Goal: Transaction & Acquisition: Purchase product/service

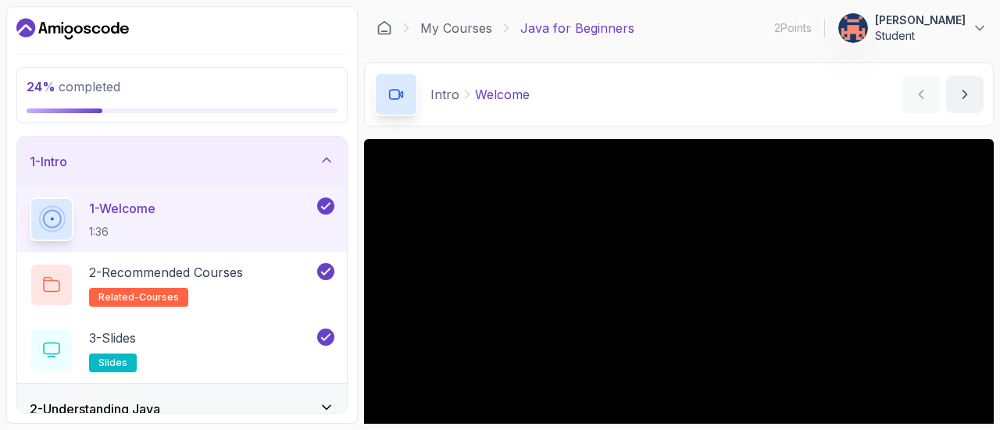
click at [270, 159] on div "1 - Intro" at bounding box center [182, 161] width 305 height 19
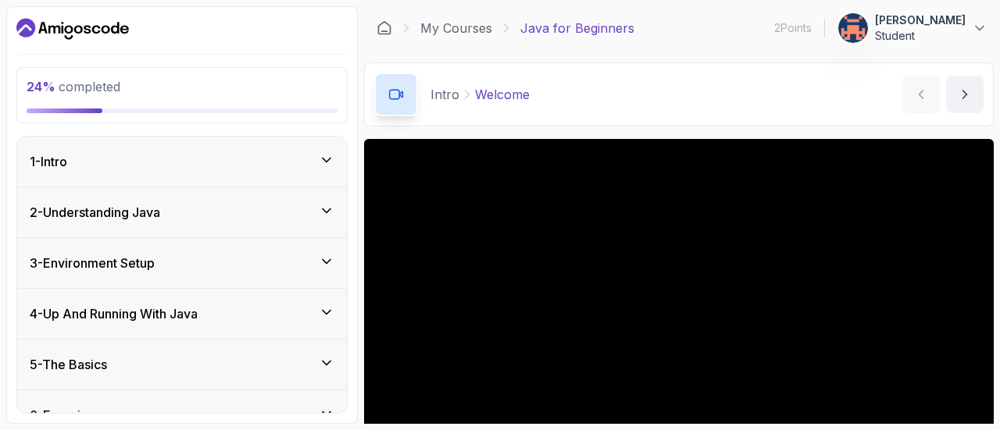
click at [228, 218] on div "2 - Understanding Java" at bounding box center [182, 212] width 305 height 19
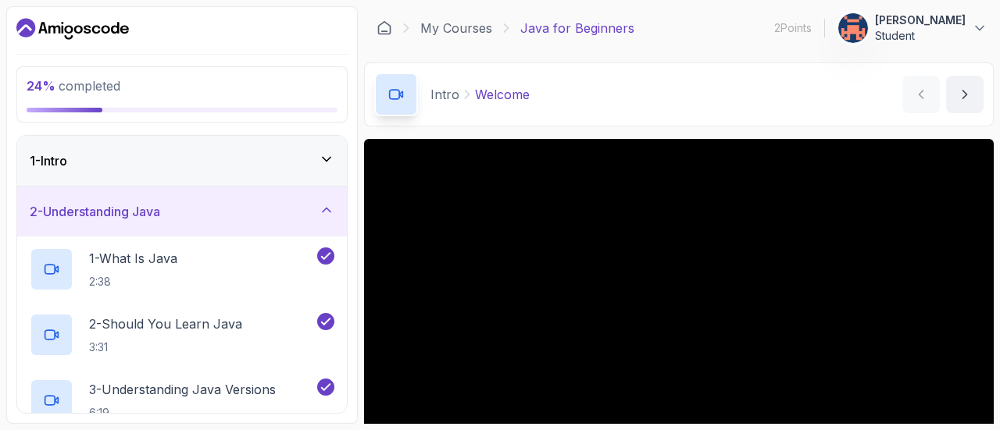
click at [228, 218] on div "2 - Understanding Java" at bounding box center [182, 211] width 305 height 19
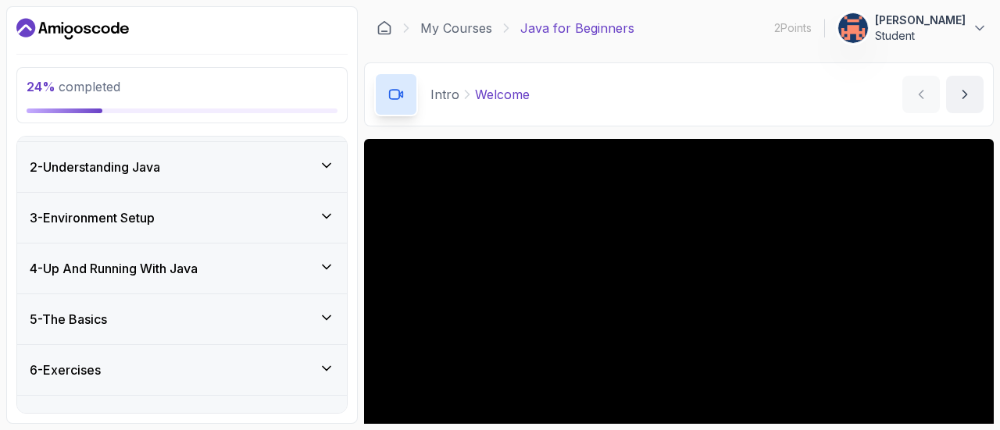
scroll to position [47, 0]
click at [228, 218] on div "3 - Environment Setup" at bounding box center [182, 216] width 305 height 19
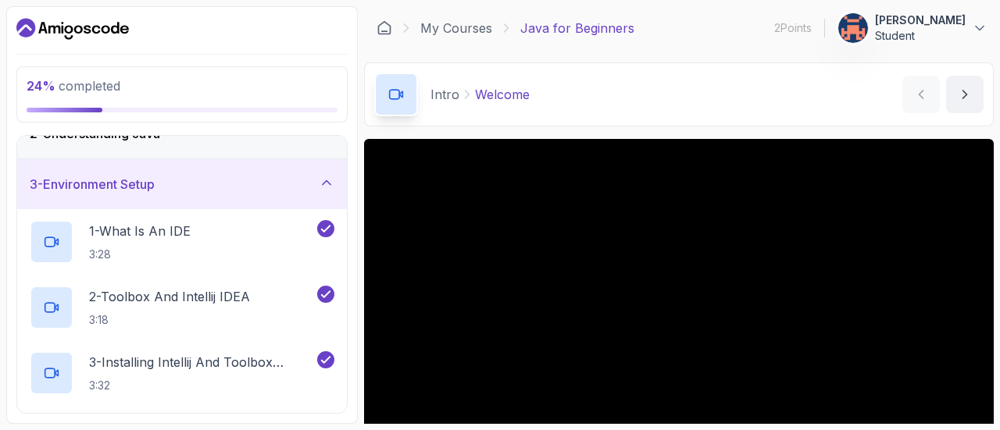
scroll to position [80, 0]
click at [245, 182] on div "3 - Environment Setup" at bounding box center [182, 182] width 305 height 19
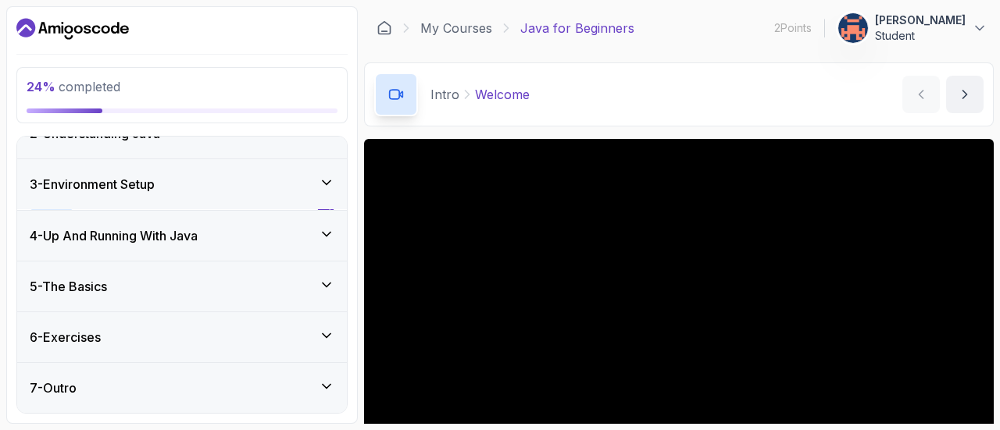
scroll to position [74, 0]
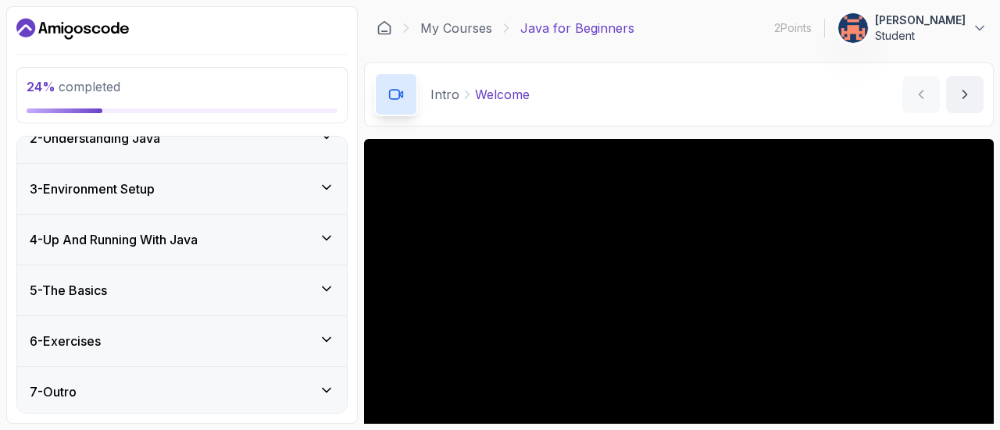
click at [213, 230] on div "4 - Up And Running With Java" at bounding box center [182, 239] width 305 height 19
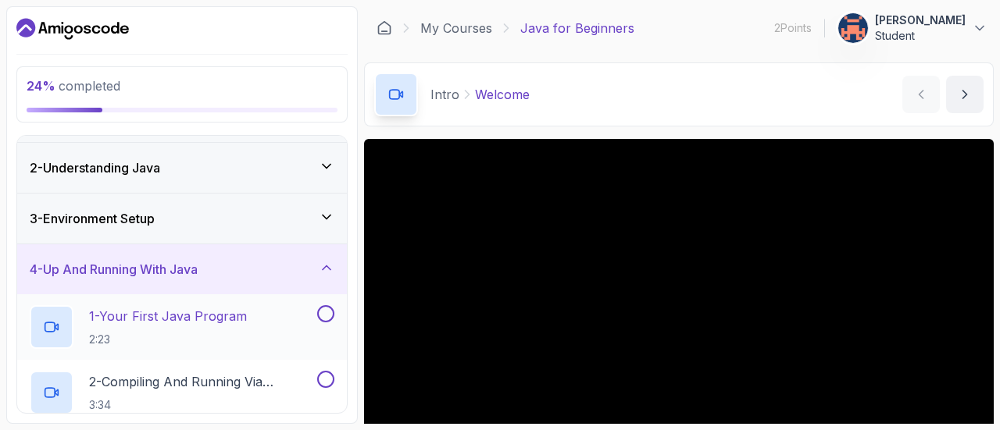
scroll to position [43, 0]
click at [198, 284] on div "4 - Up And Running With Java" at bounding box center [182, 270] width 330 height 50
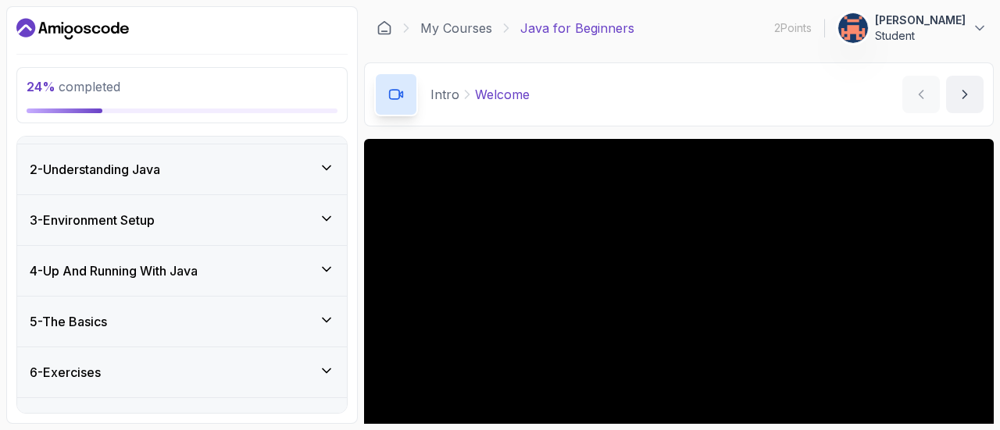
scroll to position [0, 0]
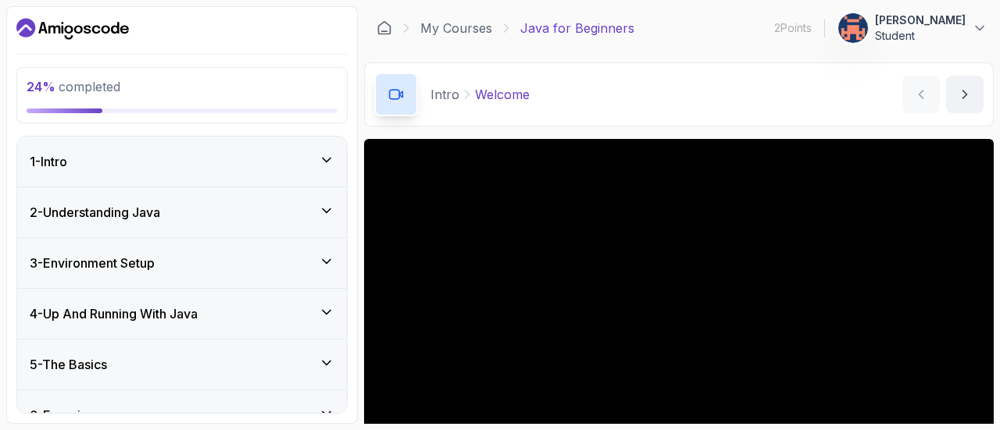
click at [170, 207] on div "2 - Understanding Java" at bounding box center [182, 212] width 305 height 19
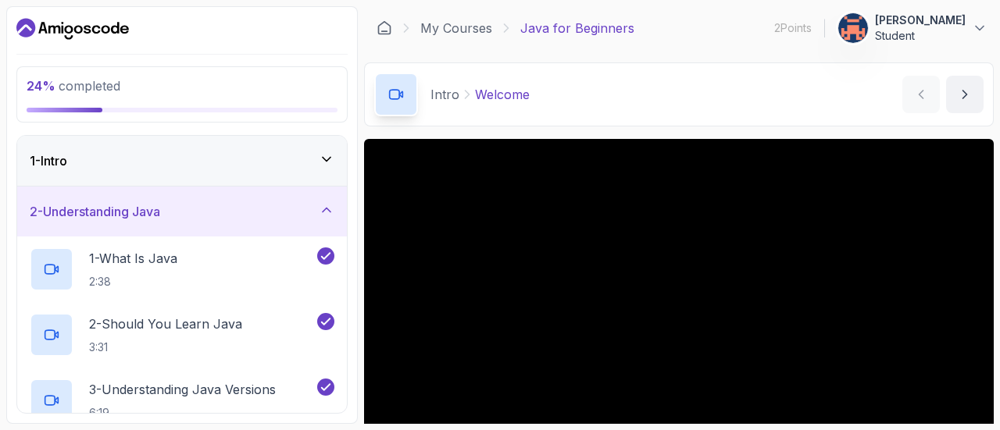
click at [170, 207] on div "2 - Understanding Java" at bounding box center [182, 211] width 305 height 19
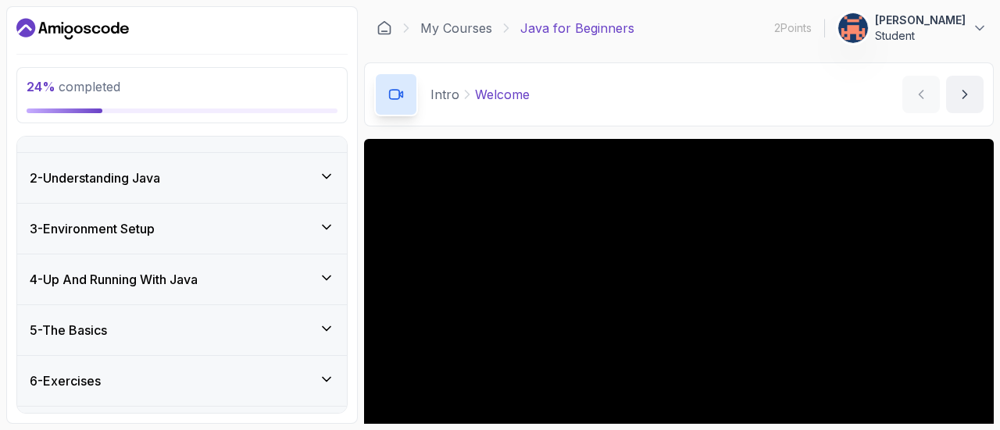
scroll to position [31, 0]
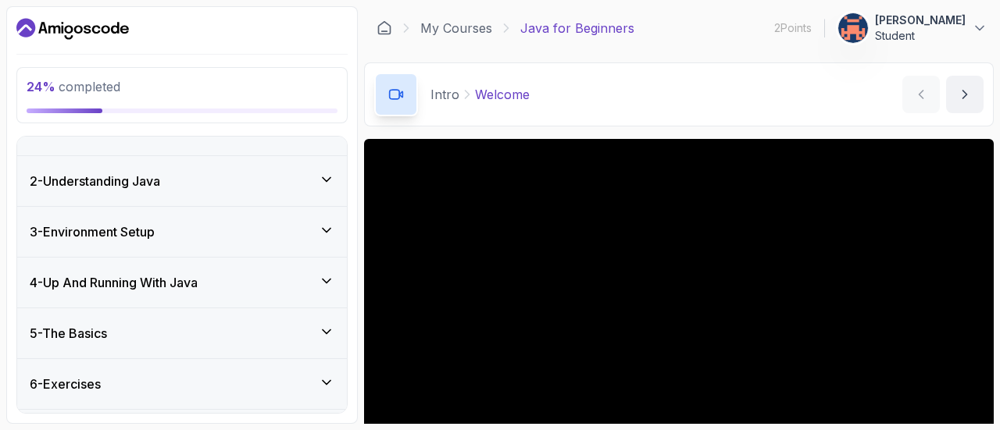
click at [164, 166] on div "2 - Understanding Java" at bounding box center [182, 181] width 330 height 50
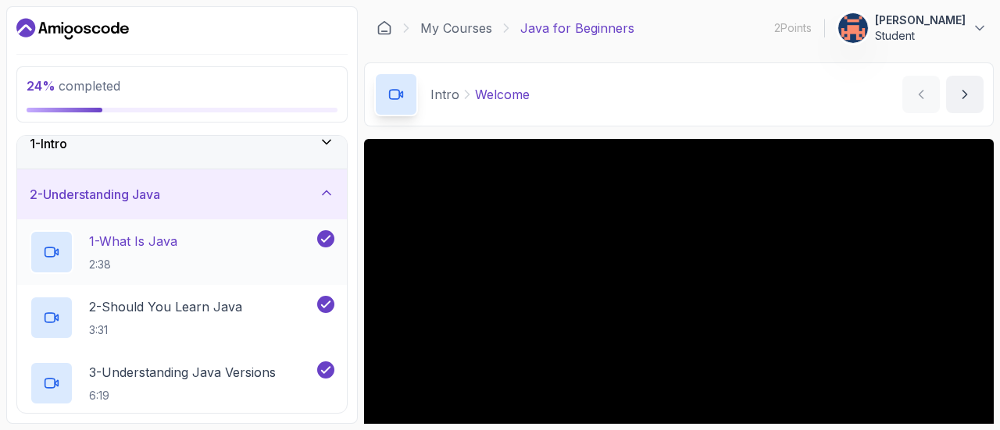
scroll to position [16, 0]
click at [175, 191] on div "2 - Understanding Java" at bounding box center [182, 195] width 305 height 19
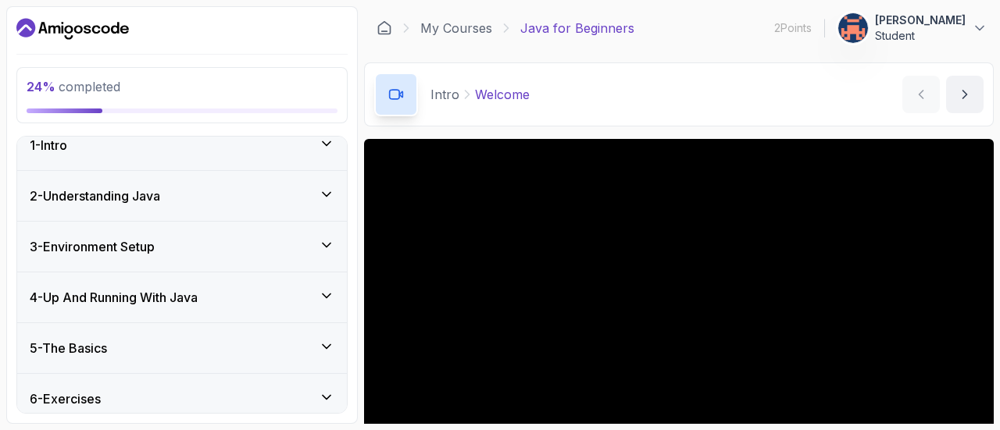
click at [144, 238] on h3 "3 - Environment Setup" at bounding box center [92, 247] width 125 height 19
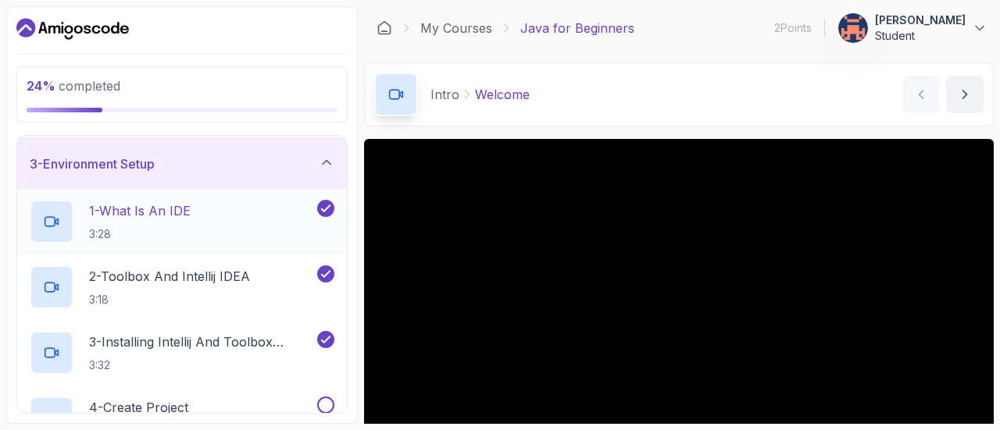
scroll to position [99, 0]
click at [153, 162] on h3 "3 - Environment Setup" at bounding box center [92, 163] width 125 height 19
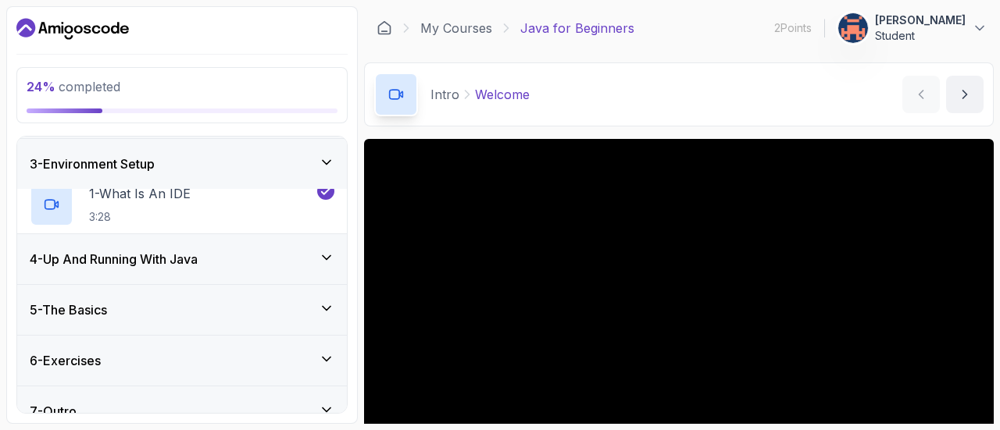
scroll to position [74, 0]
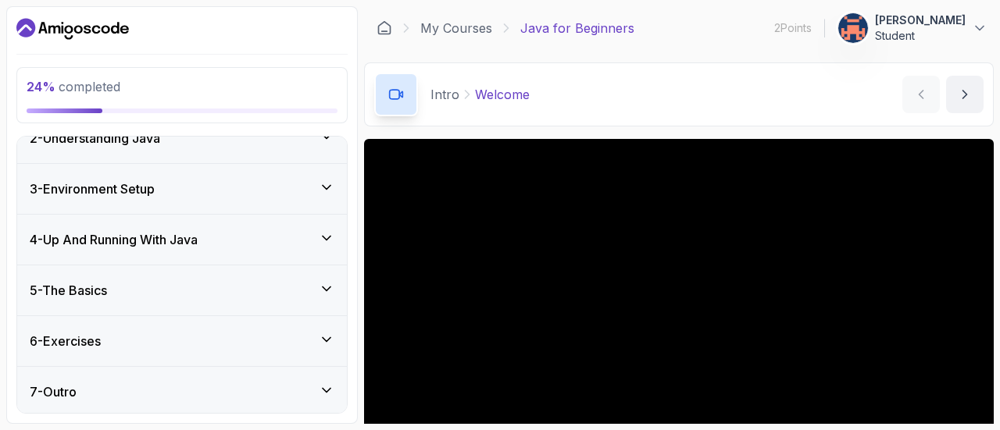
click at [115, 232] on h3 "4 - Up And Running With Java" at bounding box center [114, 239] width 168 height 19
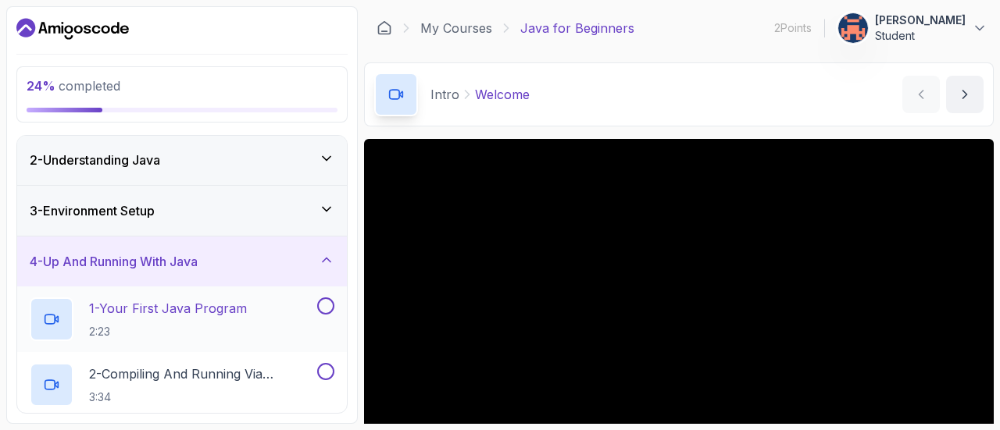
scroll to position [47, 0]
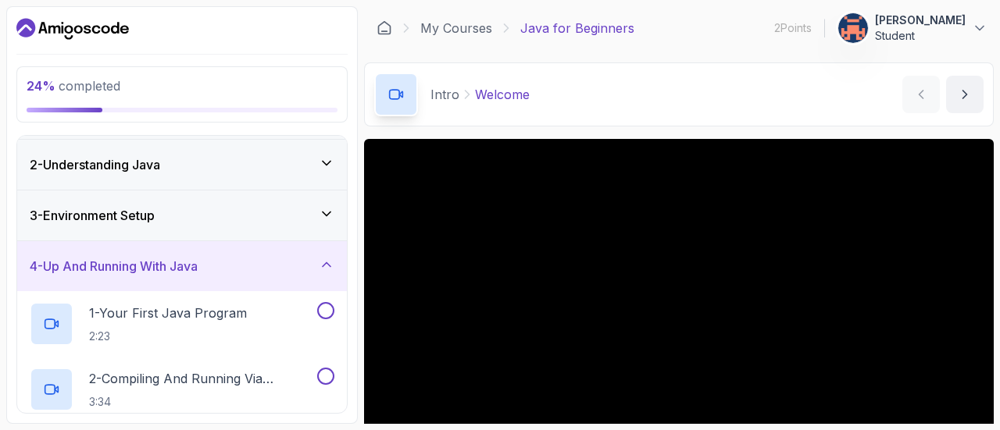
click at [136, 273] on h3 "4 - Up And Running With Java" at bounding box center [114, 266] width 168 height 19
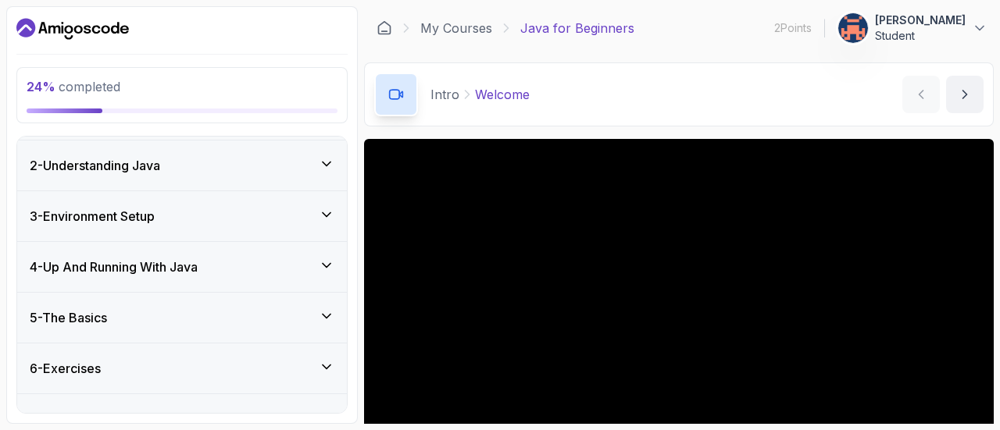
scroll to position [74, 0]
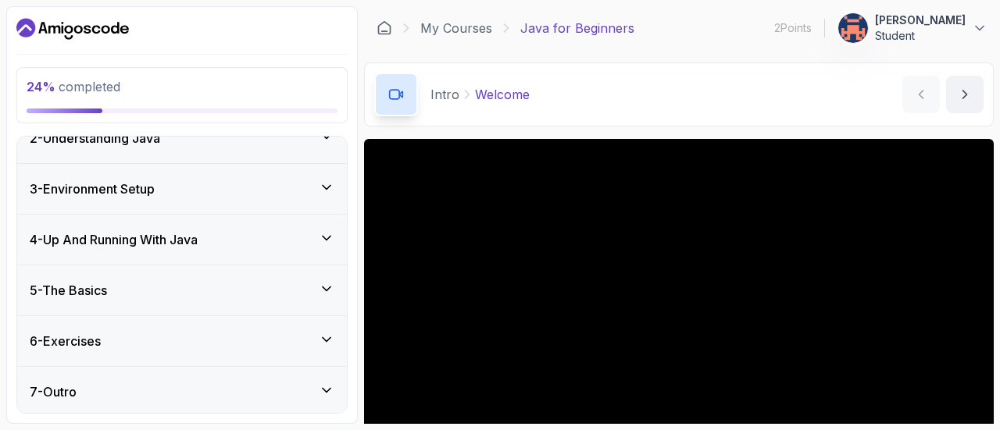
click at [107, 290] on h3 "5 - The Basics" at bounding box center [68, 290] width 77 height 19
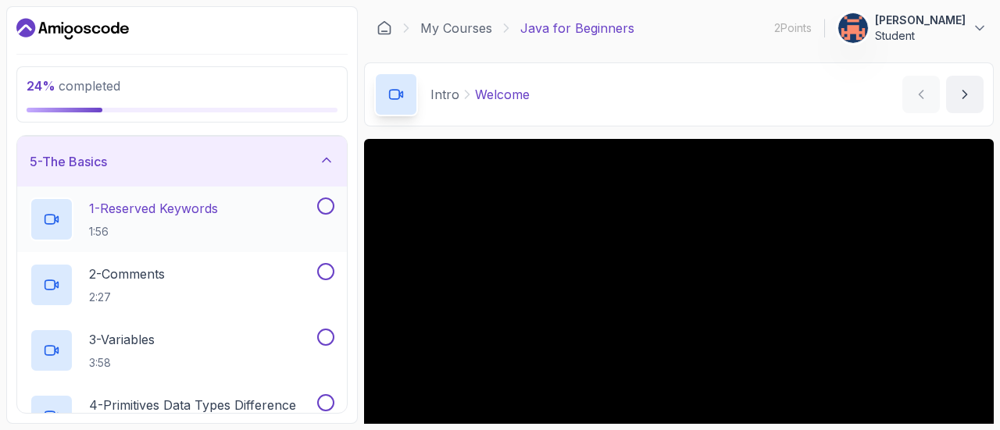
scroll to position [116, 0]
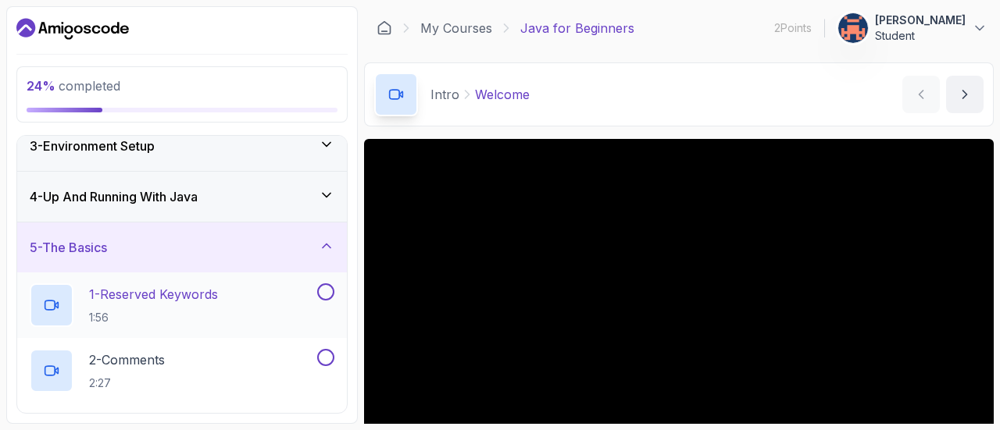
click at [200, 208] on div "4 - Up And Running With Java" at bounding box center [182, 197] width 330 height 50
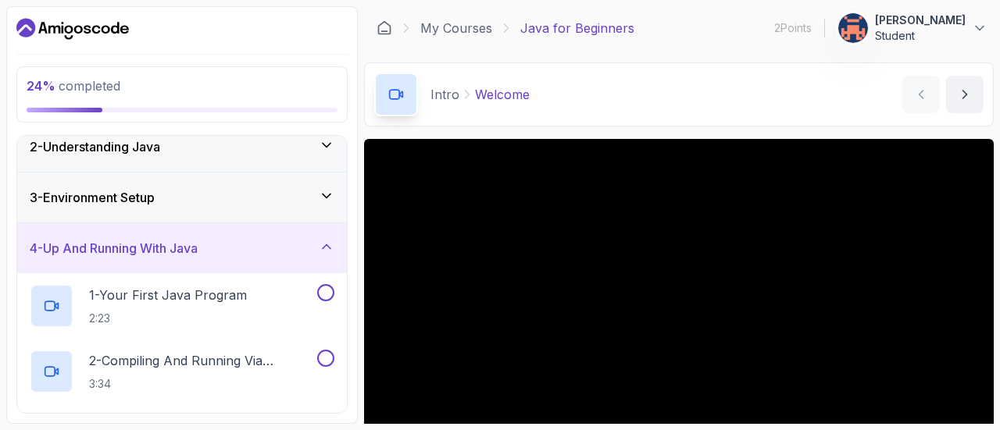
scroll to position [70, 0]
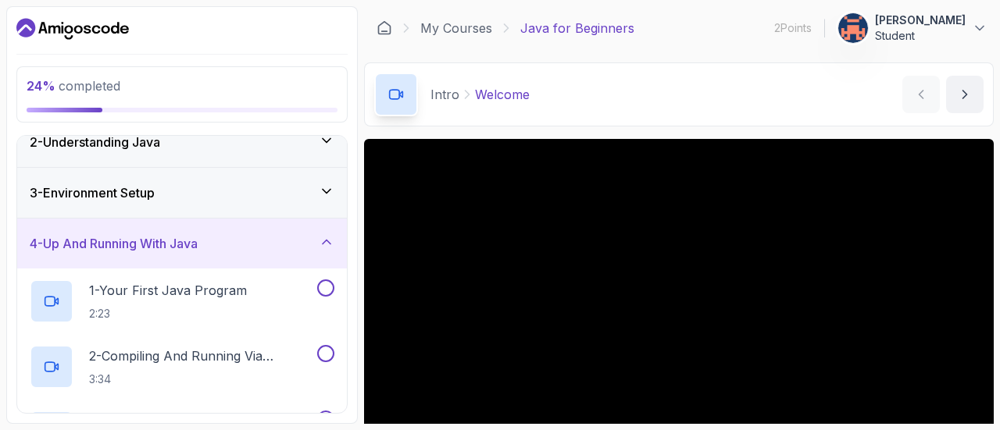
click at [200, 208] on div "3 - Environment Setup" at bounding box center [182, 193] width 330 height 50
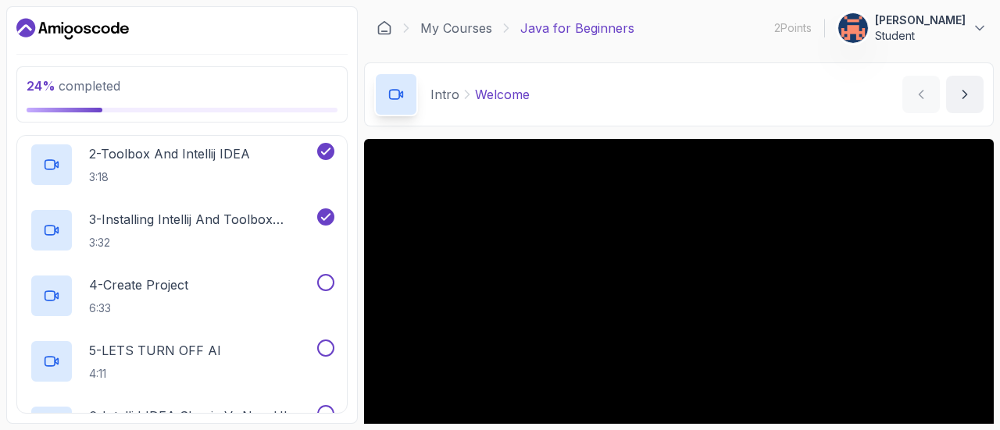
scroll to position [0, 0]
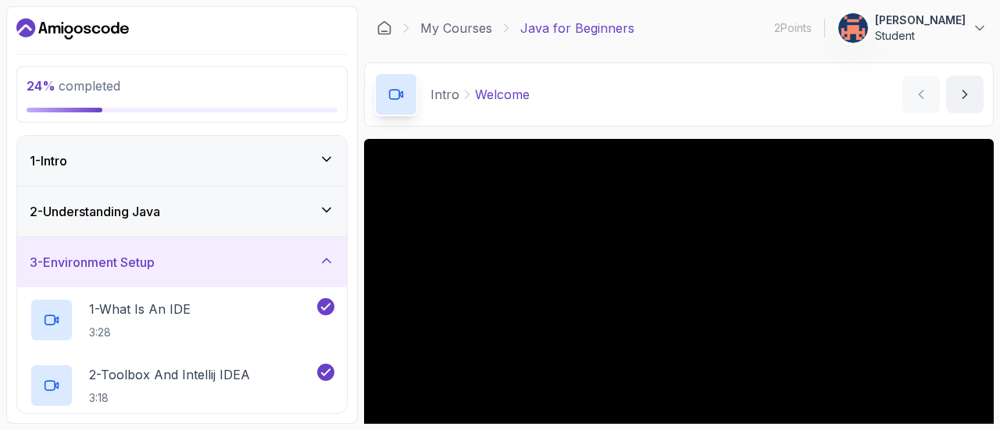
click at [196, 154] on div "1 - Intro" at bounding box center [182, 161] width 305 height 19
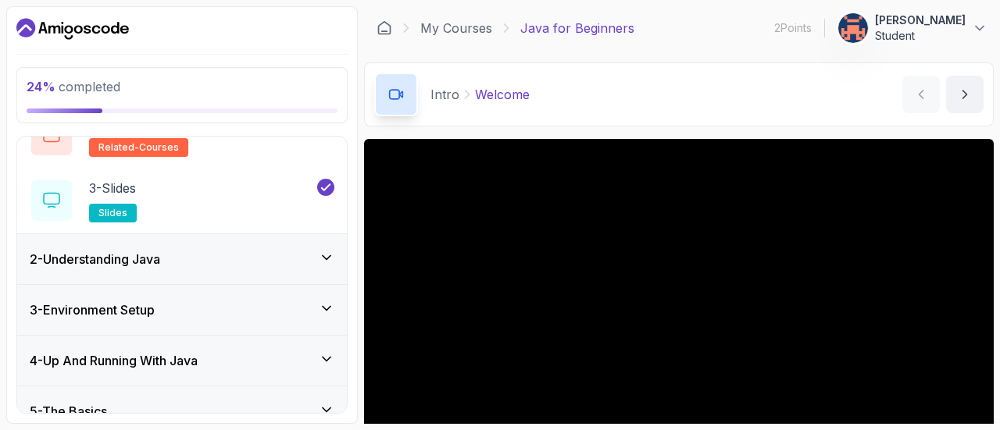
scroll to position [158, 0]
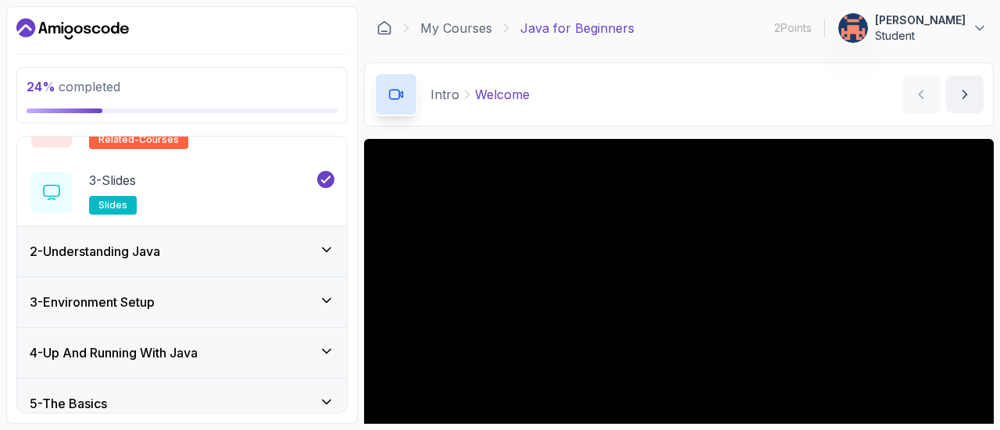
click at [160, 248] on h3 "2 - Understanding Java" at bounding box center [95, 251] width 130 height 19
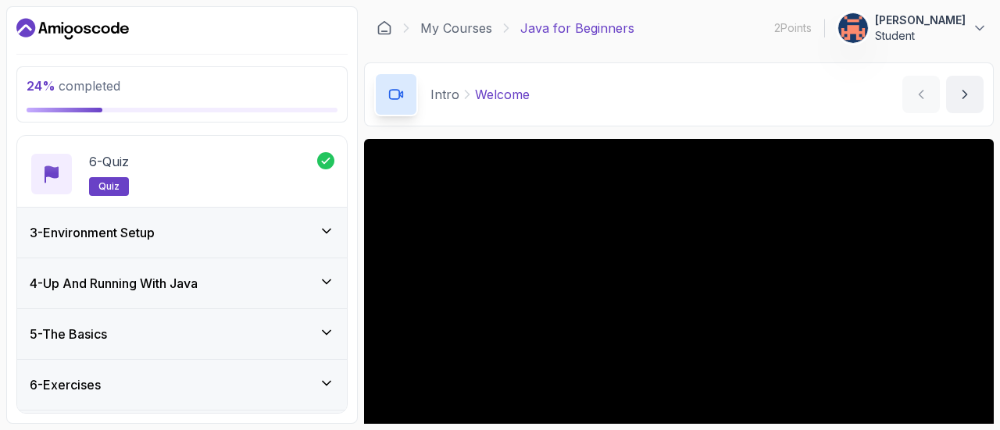
scroll to position [426, 0]
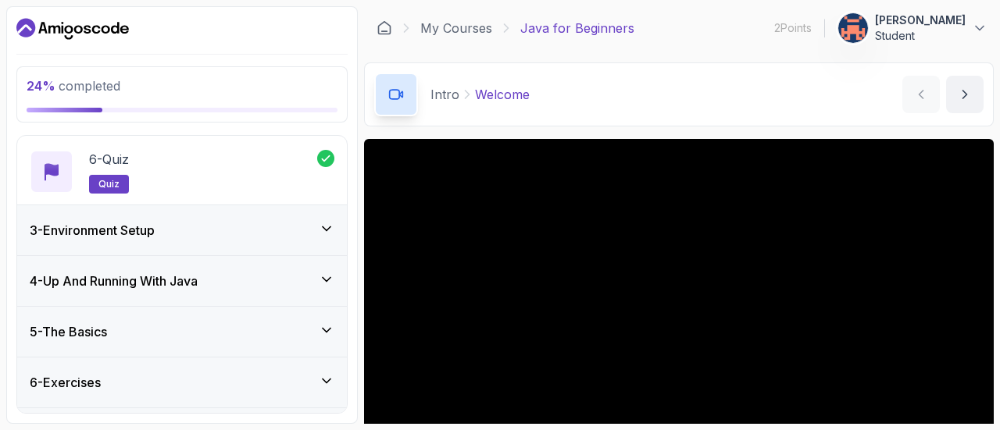
click at [156, 238] on div "3 - Environment Setup" at bounding box center [182, 230] width 330 height 50
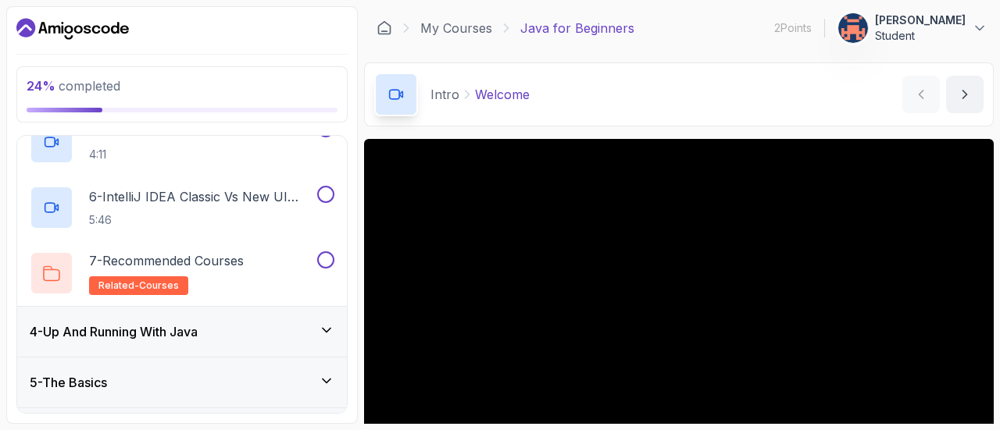
scroll to position [534, 0]
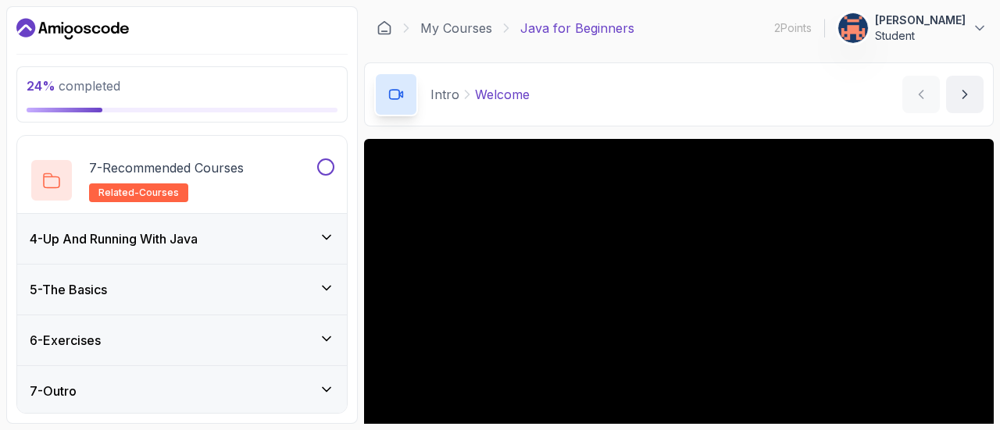
click at [149, 241] on h3 "4 - Up And Running With Java" at bounding box center [114, 239] width 168 height 19
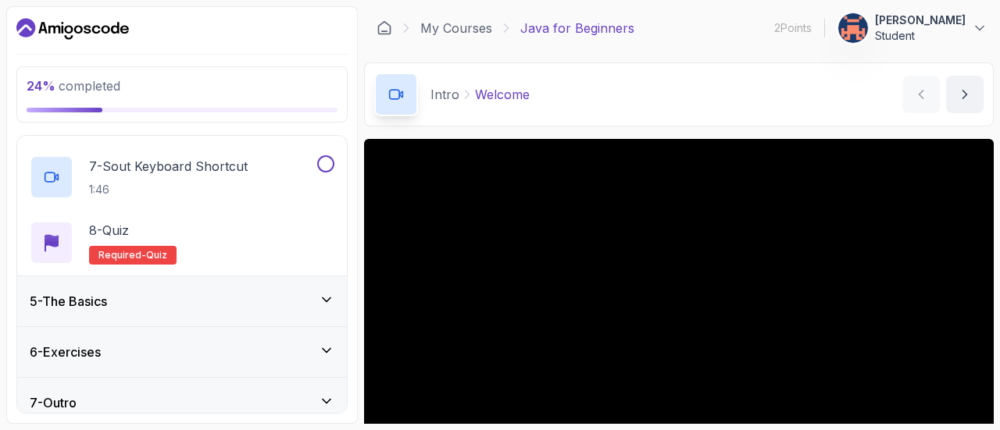
scroll to position [591, 0]
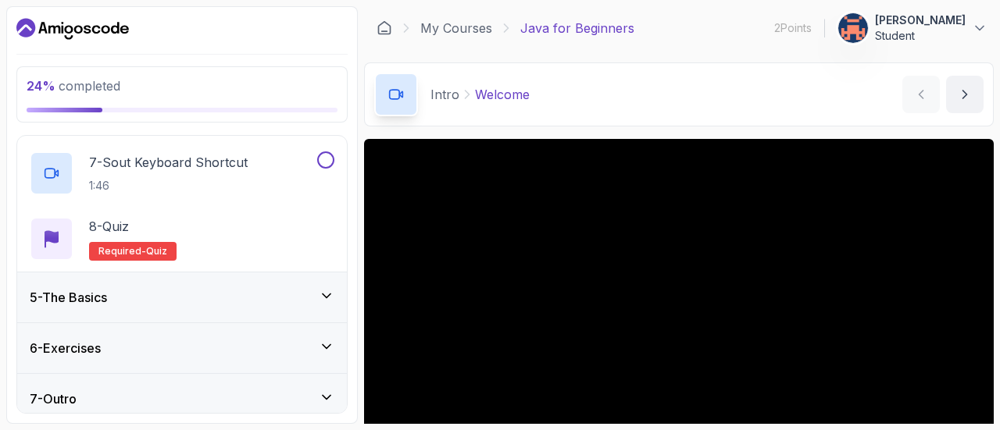
click at [106, 295] on h3 "5 - The Basics" at bounding box center [68, 297] width 77 height 19
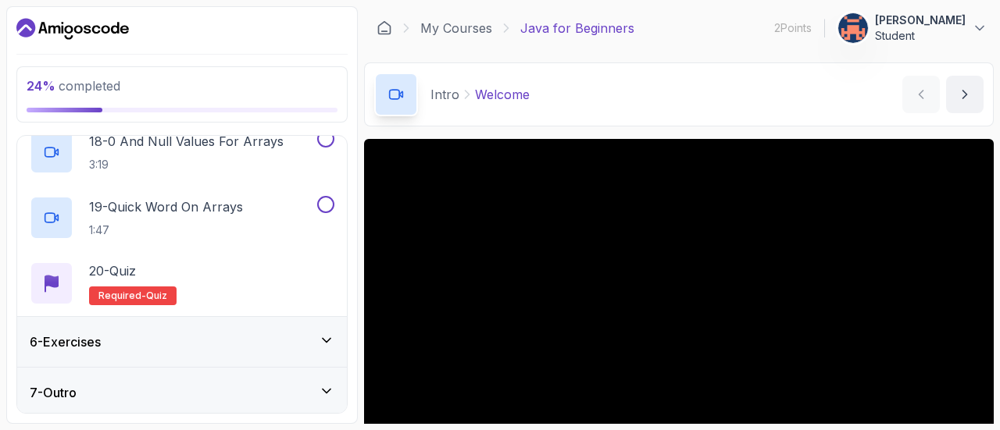
scroll to position [1386, 0]
click at [125, 338] on div "6 - Exercises" at bounding box center [182, 341] width 305 height 19
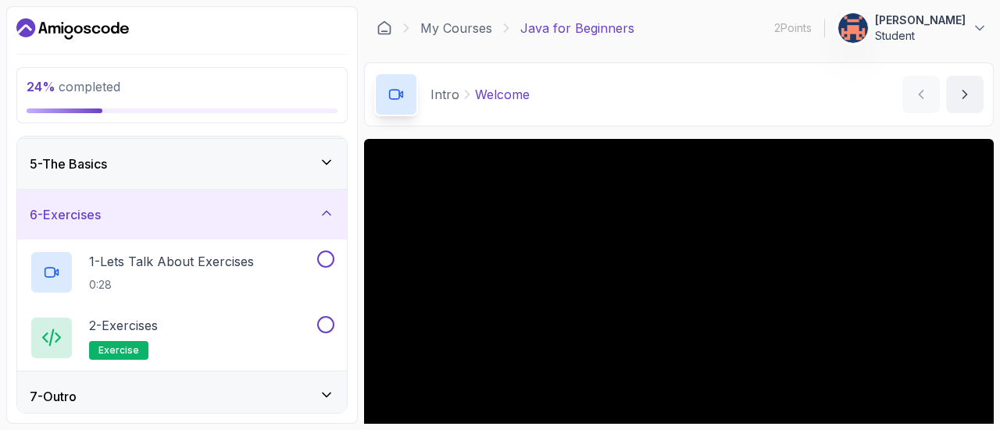
scroll to position [205, 0]
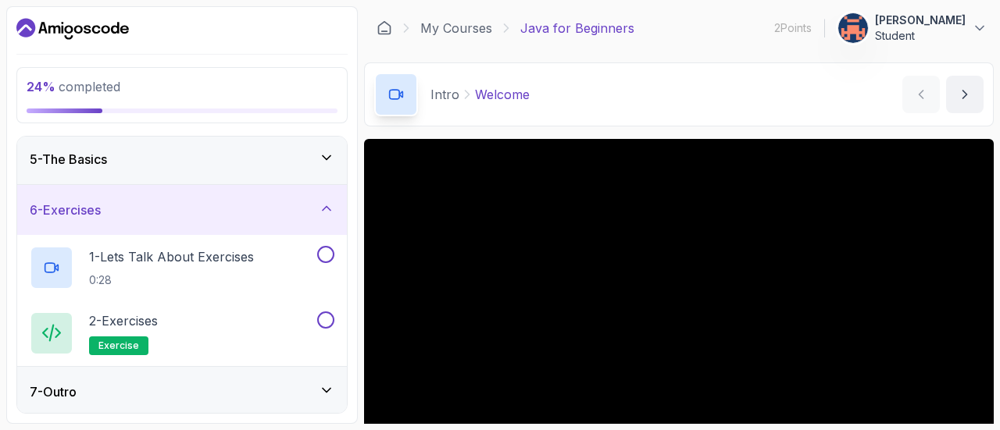
click at [173, 207] on div "6 - Exercises" at bounding box center [182, 210] width 305 height 19
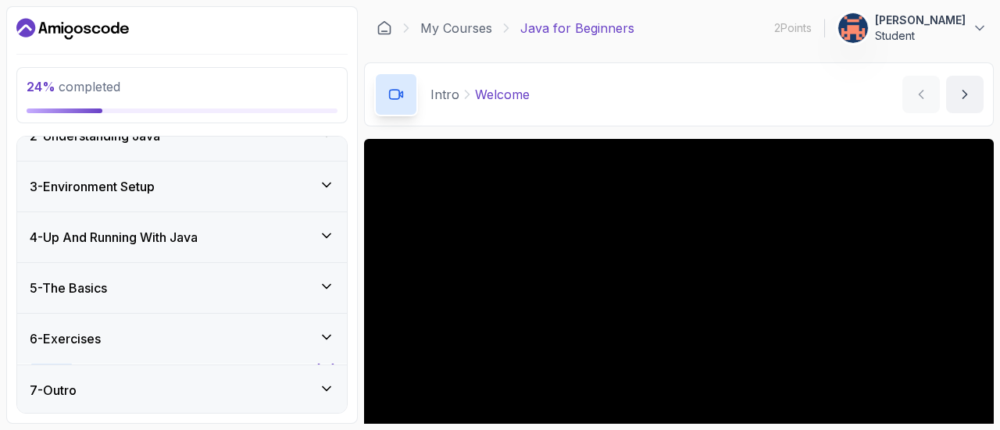
scroll to position [74, 0]
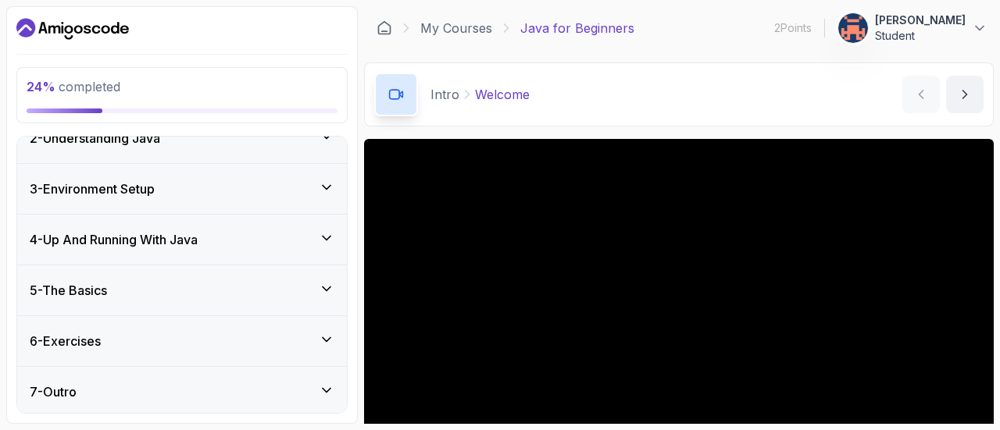
click at [125, 371] on div "7 - Outro" at bounding box center [182, 392] width 330 height 50
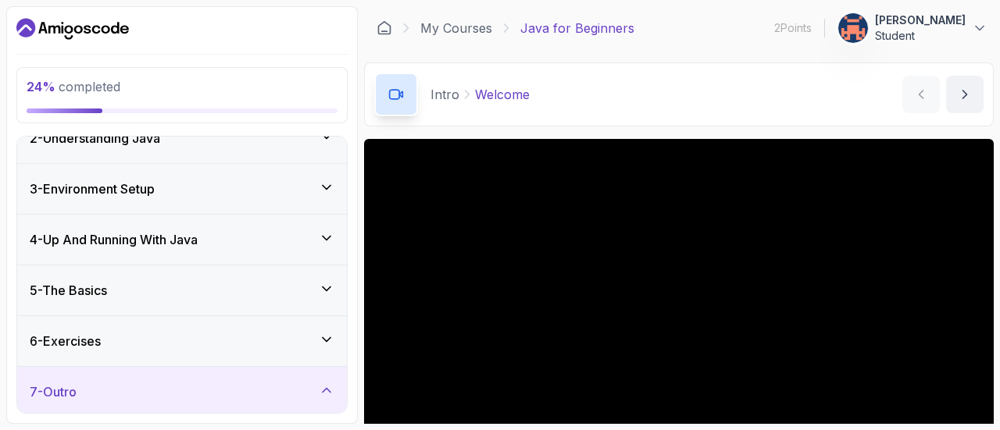
scroll to position [271, 0]
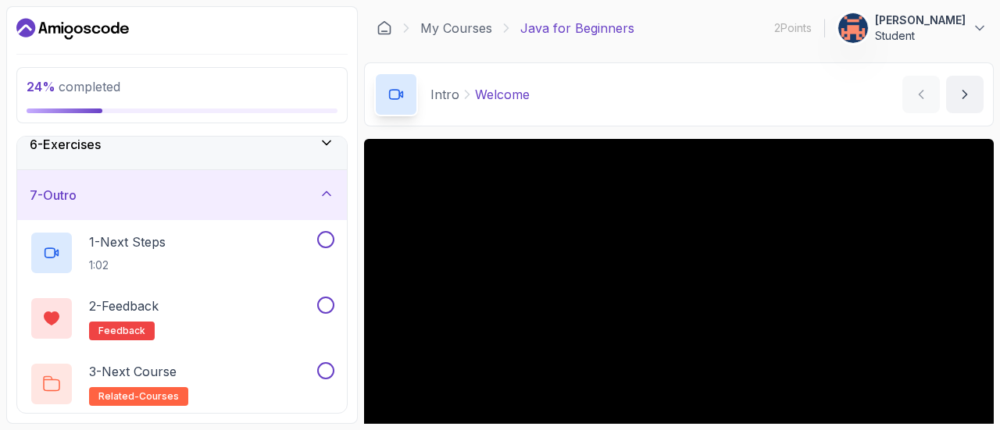
click at [173, 192] on div "7 - Outro" at bounding box center [182, 195] width 305 height 19
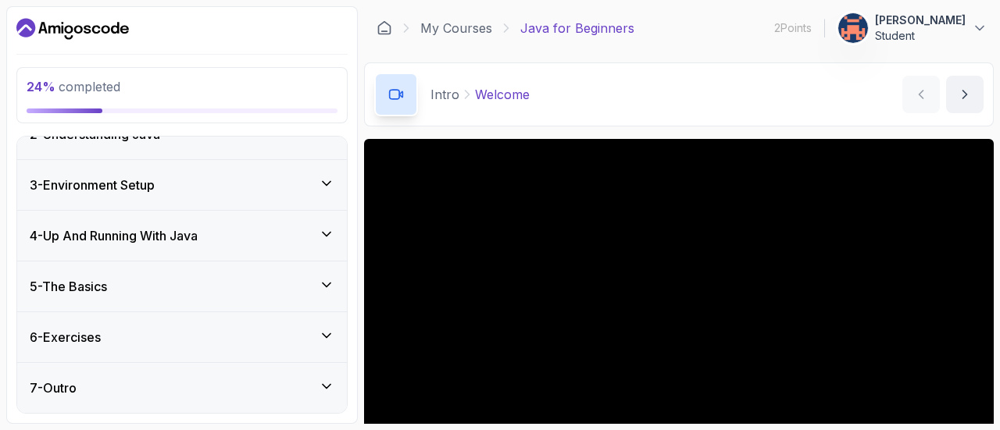
scroll to position [74, 0]
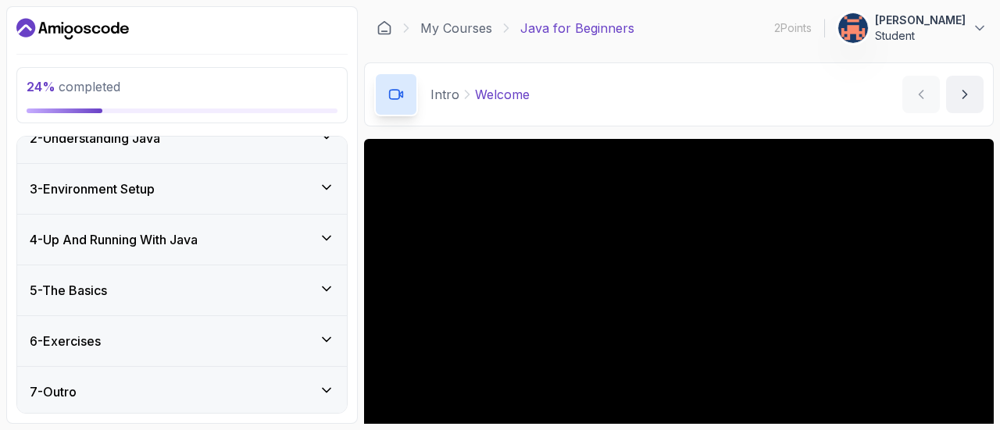
click at [133, 388] on div "7 - Outro" at bounding box center [182, 392] width 305 height 19
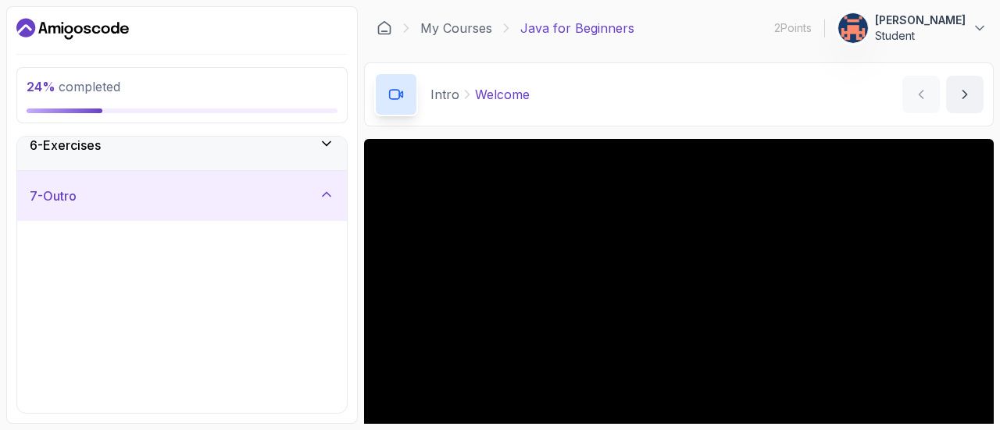
scroll to position [271, 0]
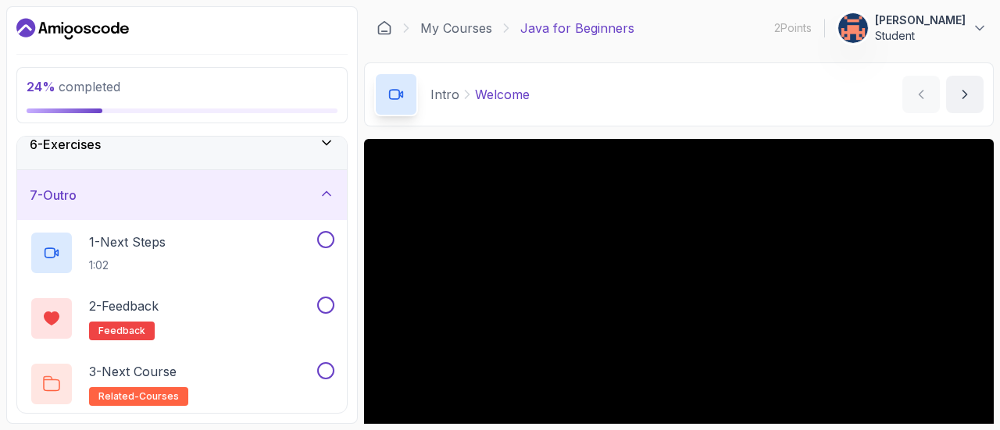
click at [133, 391] on span "related-courses" at bounding box center [138, 397] width 80 height 13
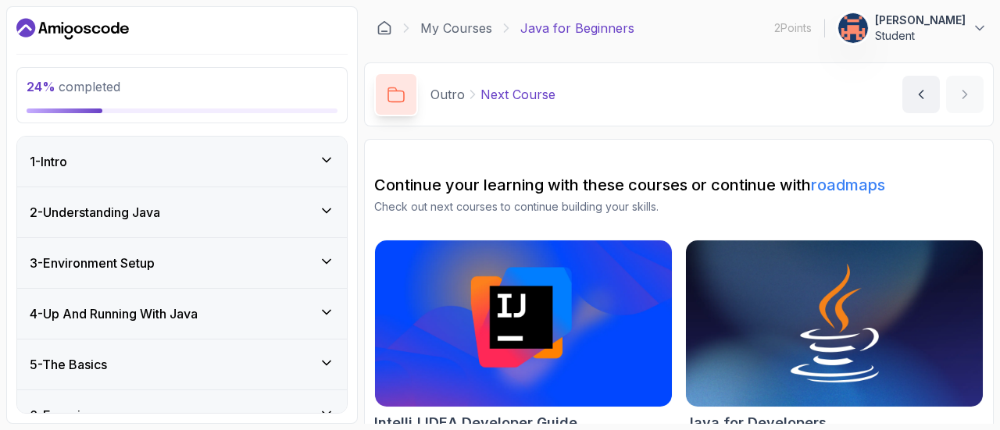
click at [152, 251] on div "3 - Environment Setup" at bounding box center [182, 263] width 330 height 50
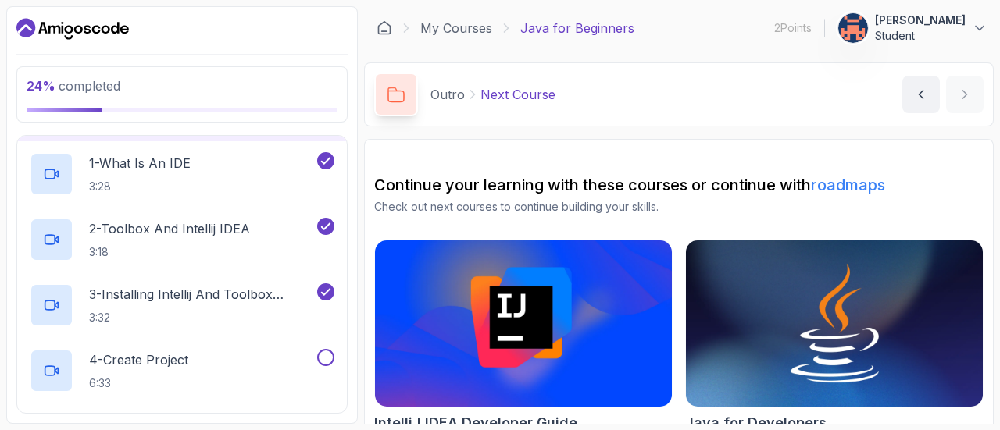
scroll to position [173, 0]
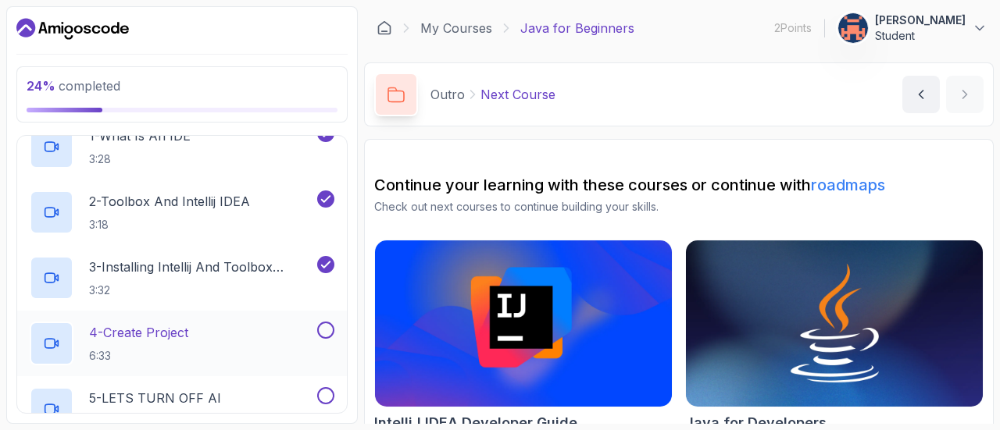
click at [188, 338] on p "4 - Create Project" at bounding box center [138, 332] width 99 height 19
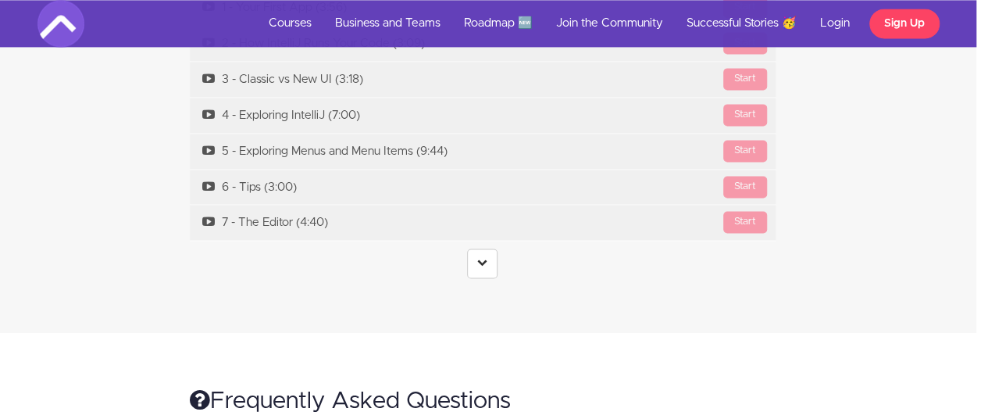
scroll to position [4077, 12]
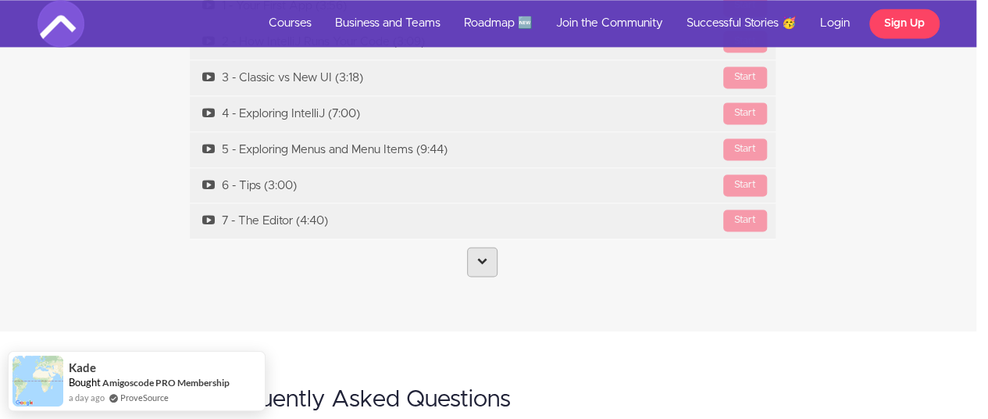
click at [492, 247] on link at bounding box center [482, 262] width 30 height 30
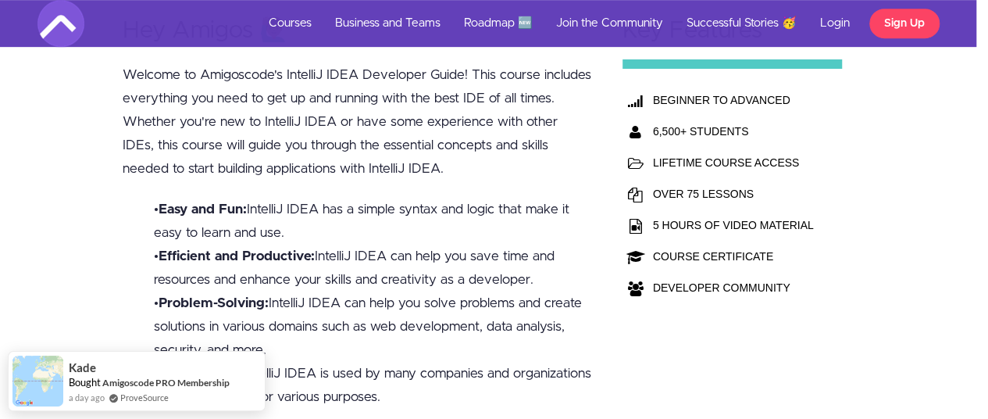
scroll to position [0, 12]
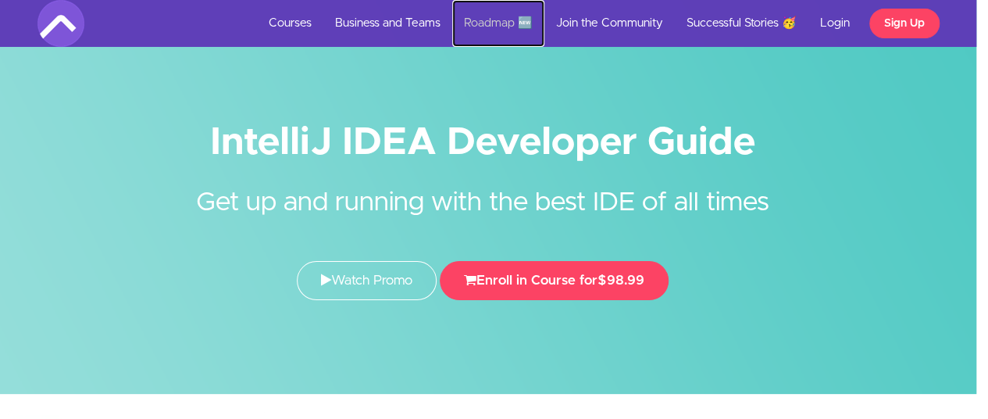
click at [480, 16] on link "Roadmap 🆕" at bounding box center [498, 23] width 92 height 47
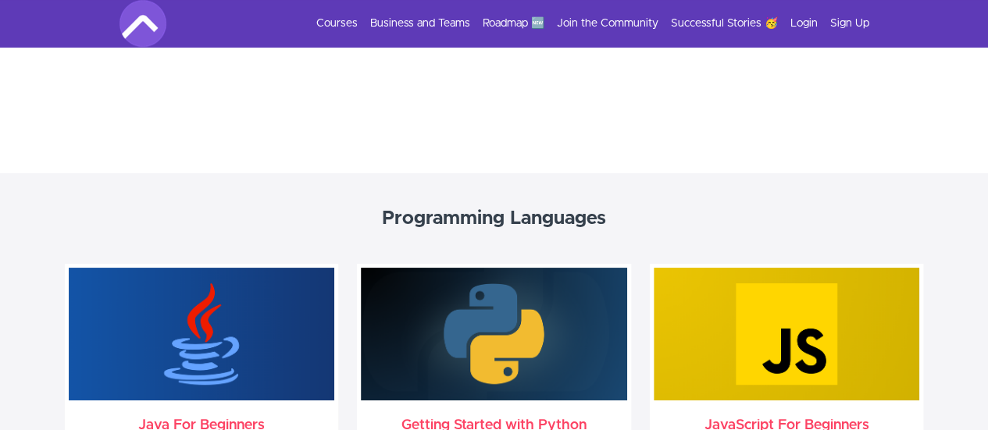
scroll to position [536, 0]
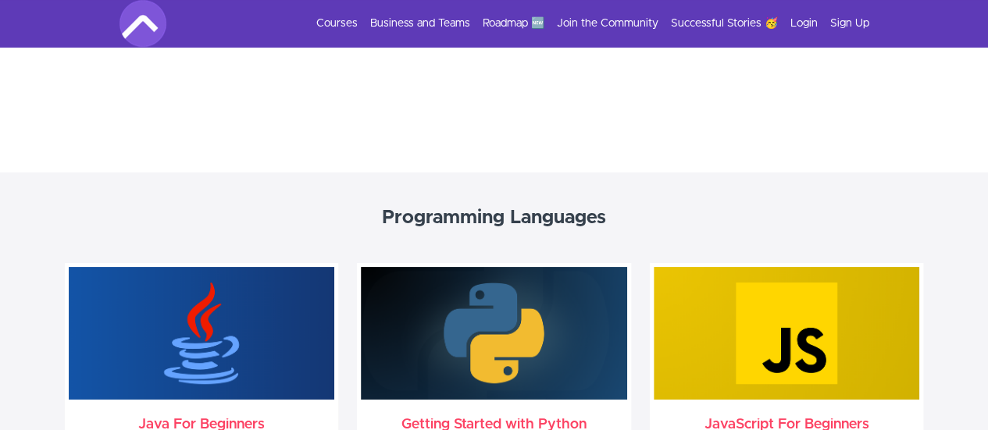
click at [735, 198] on section "Programming Languages Java For Beginners Start your Java Developer journey with…" at bounding box center [494, 401] width 988 height 457
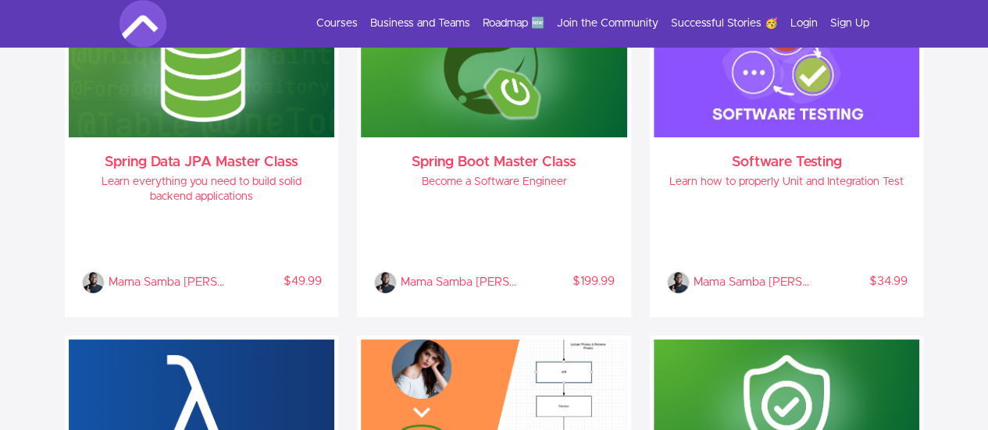
scroll to position [1237, 0]
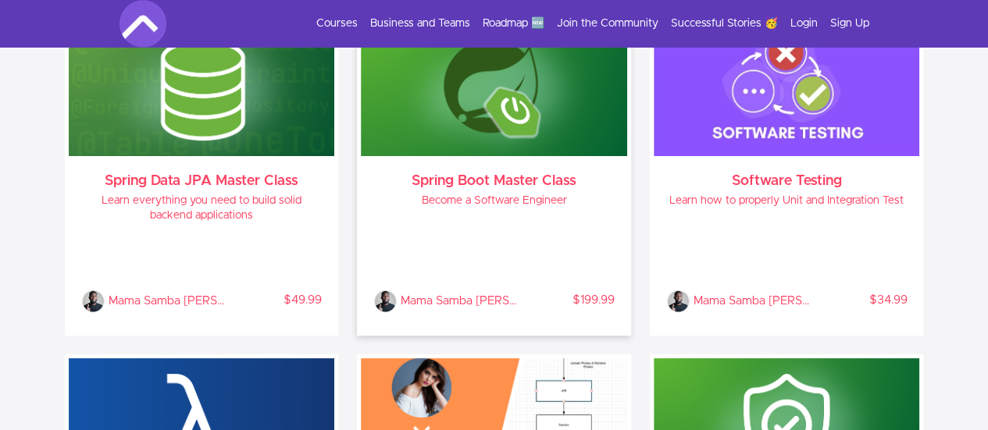
click at [480, 190] on div "Spring Boot Master Class Become a Software Engineer Mama Samba Braima Nelson % …" at bounding box center [494, 244] width 266 height 176
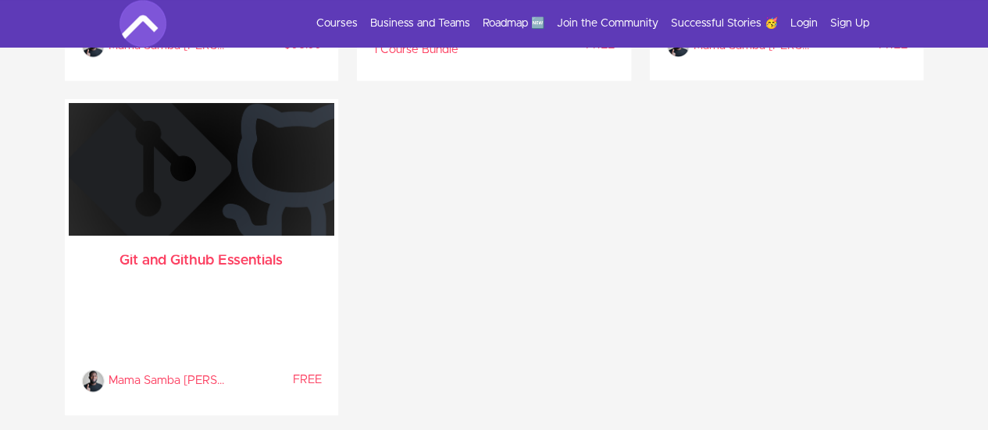
scroll to position [3870, 0]
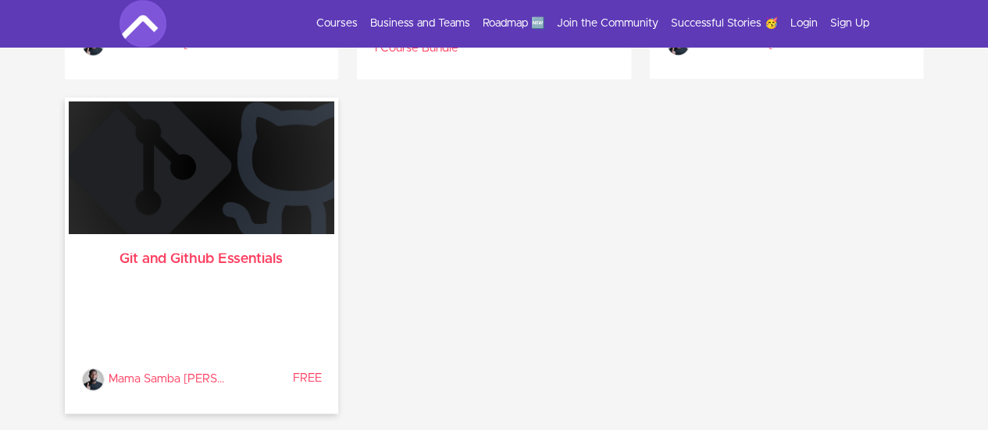
click at [198, 254] on h3 "Git and Github Essentials" at bounding box center [201, 259] width 241 height 13
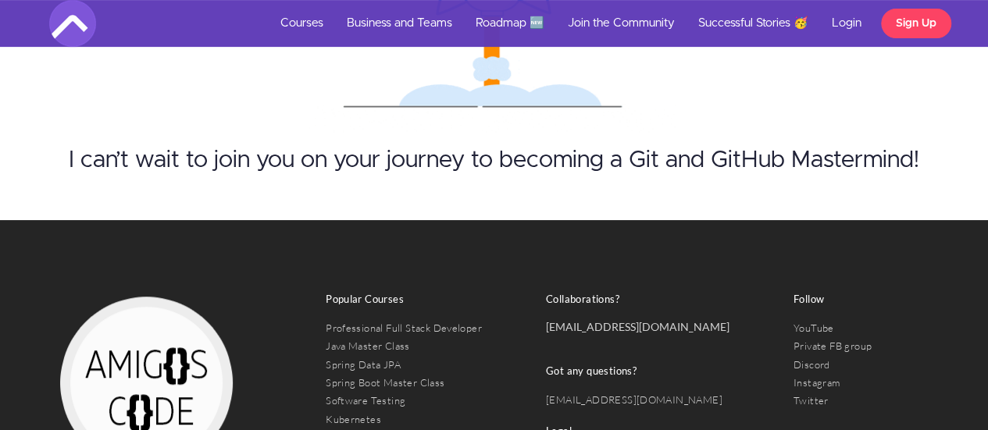
scroll to position [6208, 0]
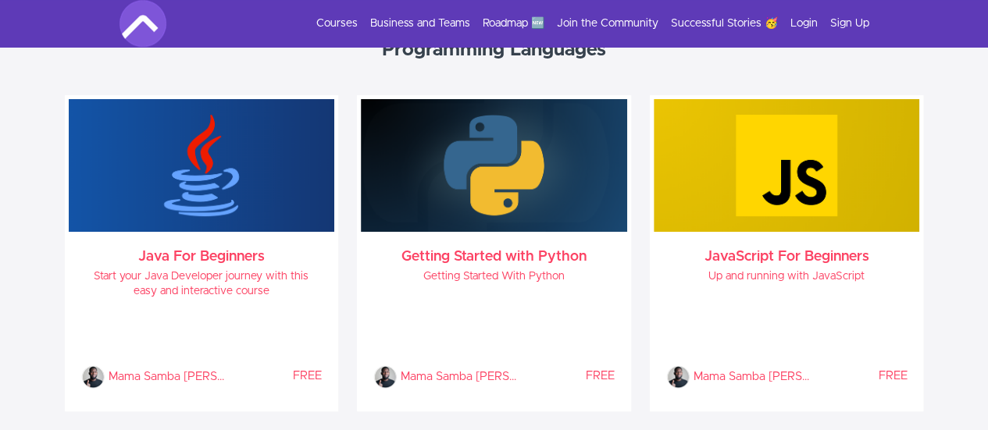
scroll to position [747, 0]
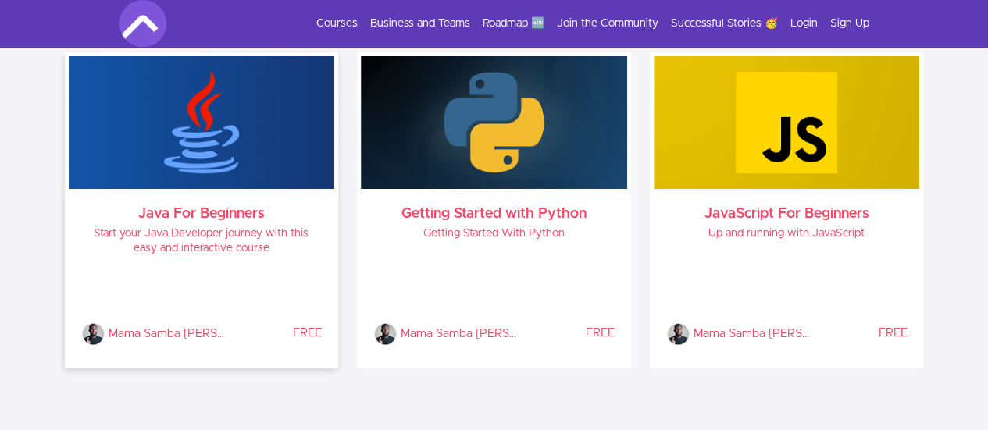
click at [148, 159] on img at bounding box center [202, 122] width 266 height 133
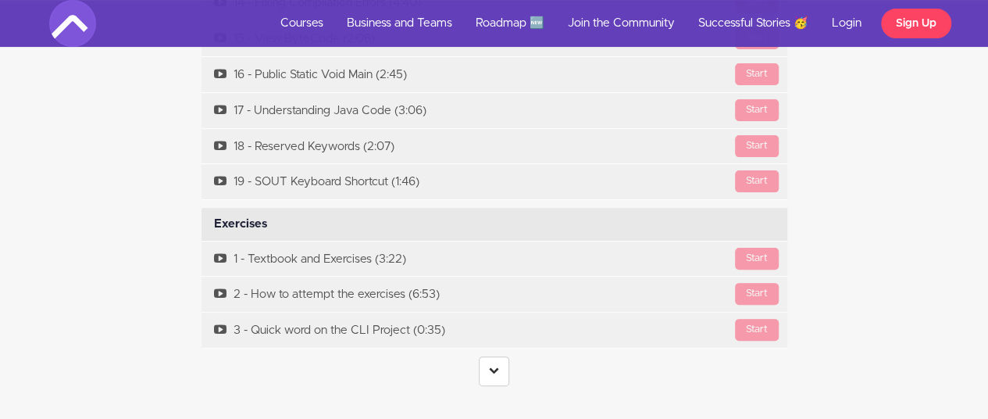
scroll to position [6059, 0]
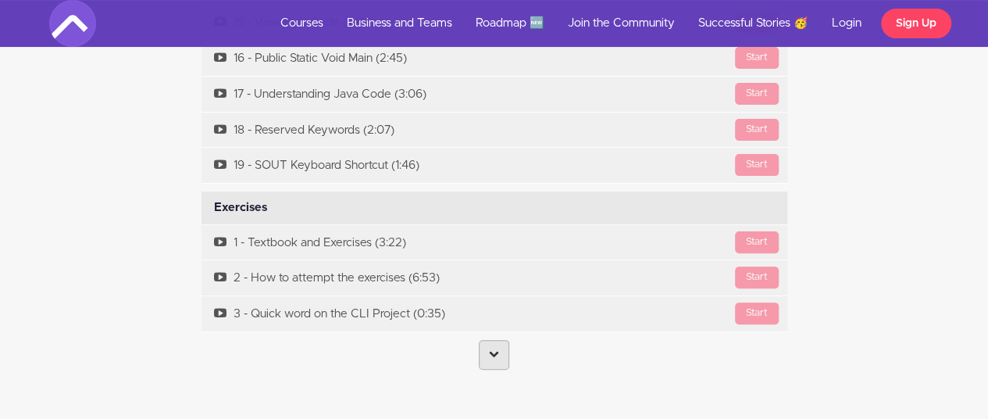
click at [495, 340] on link at bounding box center [494, 355] width 30 height 30
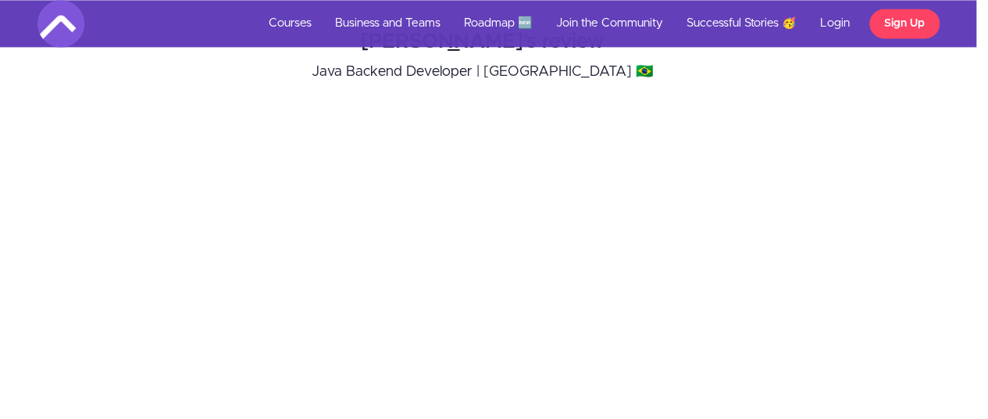
scroll to position [4164, 0]
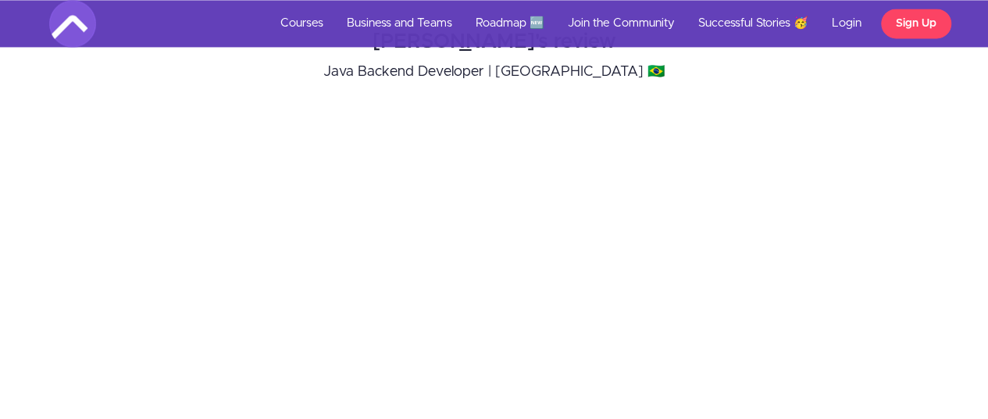
click at [88, 188] on div "Gabriela's review Java Backend Developer | Brazil 🇧🇷" at bounding box center [494, 243] width 1012 height 457
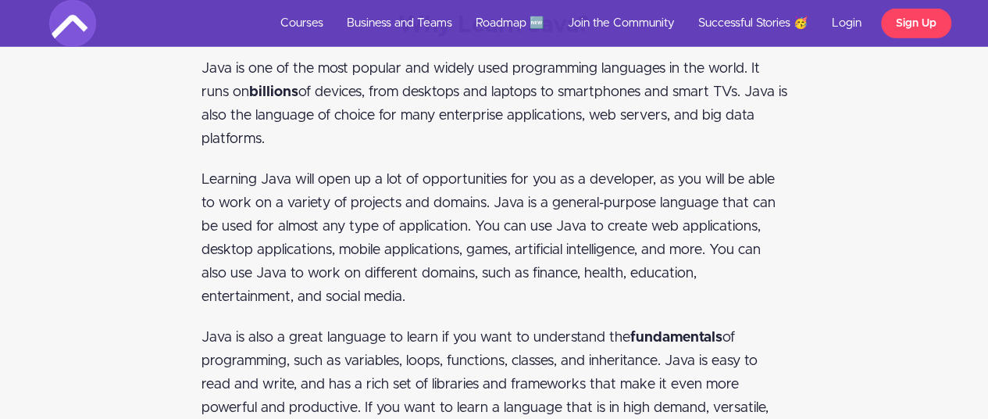
scroll to position [2369, 0]
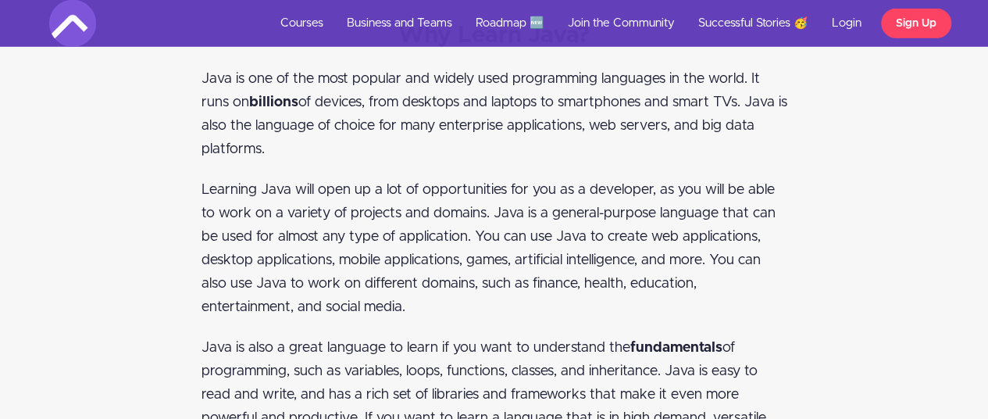
click at [108, 283] on div "Why Learn Java? Java is one of the most popular and widely used programming lan…" at bounding box center [495, 346] width 914 height 647
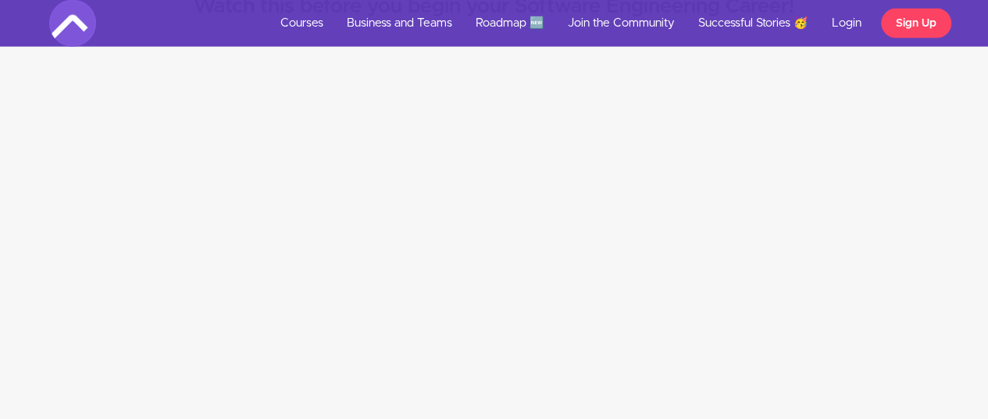
scroll to position [1663, 0]
click at [133, 184] on div "Watch this before you begin your Software Engineering Career!" at bounding box center [494, 216] width 1012 height 412
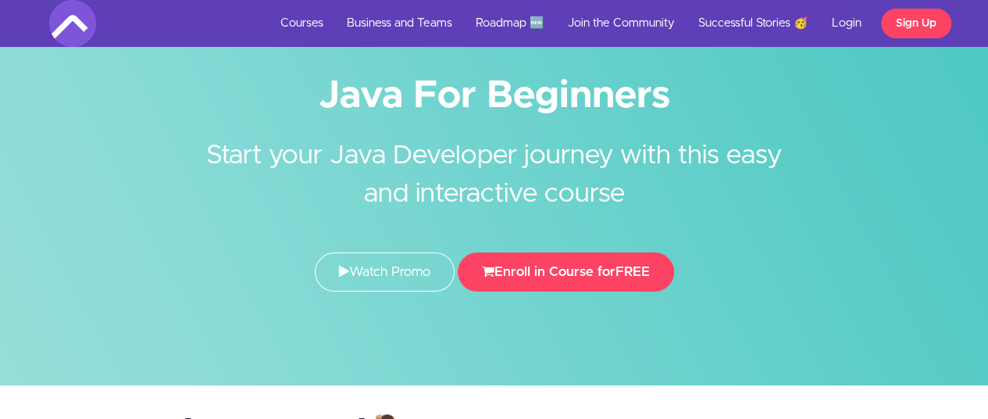
scroll to position [0, 0]
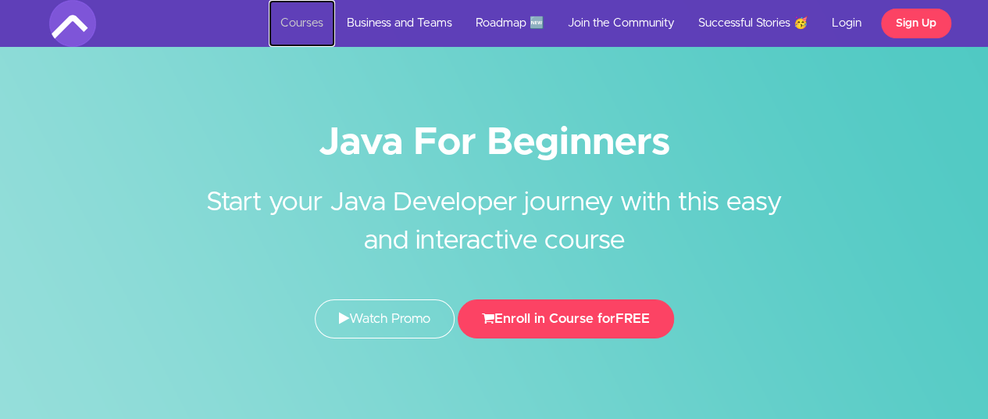
click at [298, 16] on link "Courses" at bounding box center [302, 23] width 66 height 47
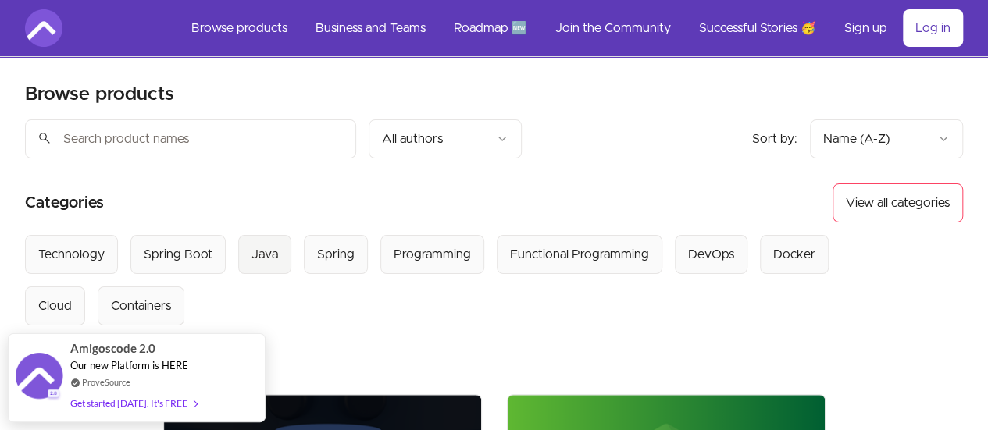
click at [256, 235] on button "Java" at bounding box center [264, 254] width 53 height 39
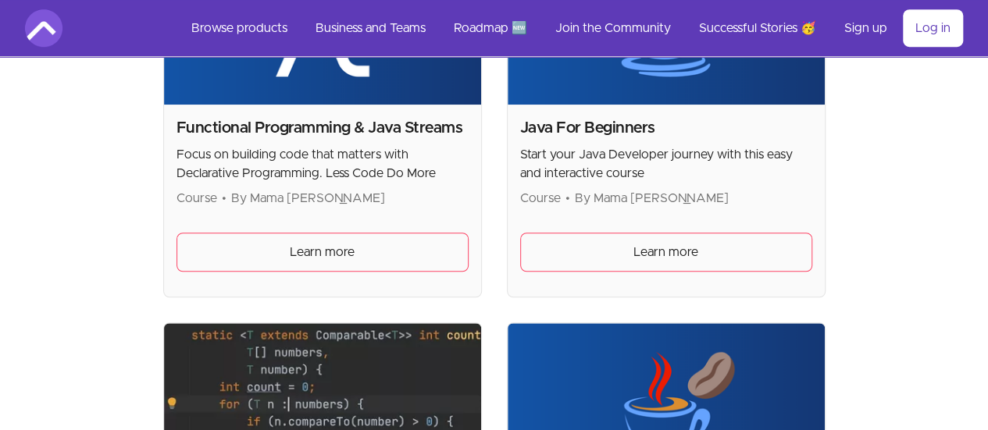
scroll to position [470, 0]
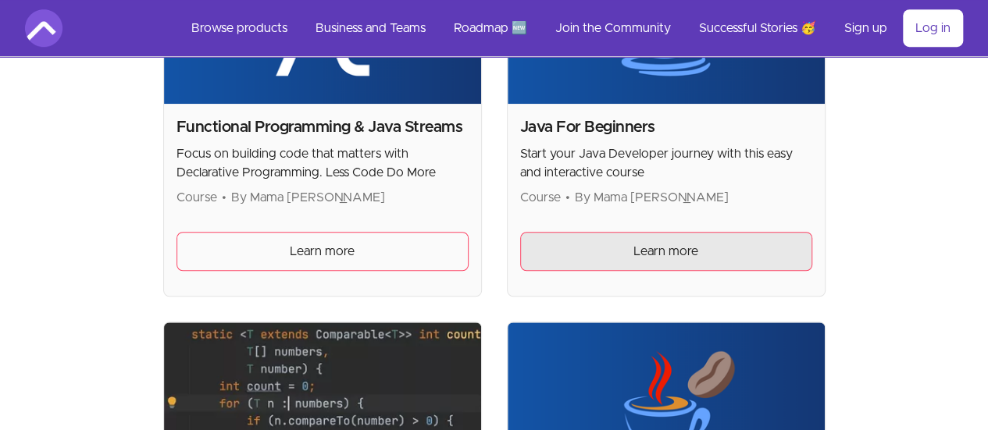
click at [520, 254] on link "Learn more" at bounding box center [666, 251] width 292 height 39
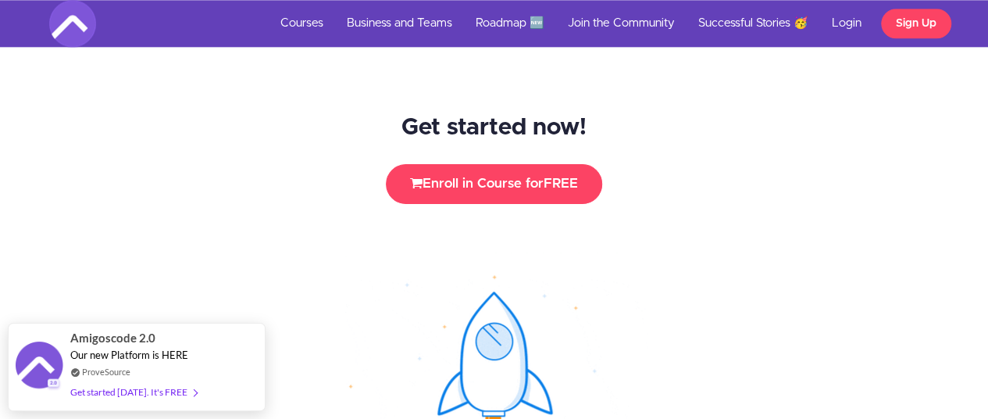
scroll to position [6538, 0]
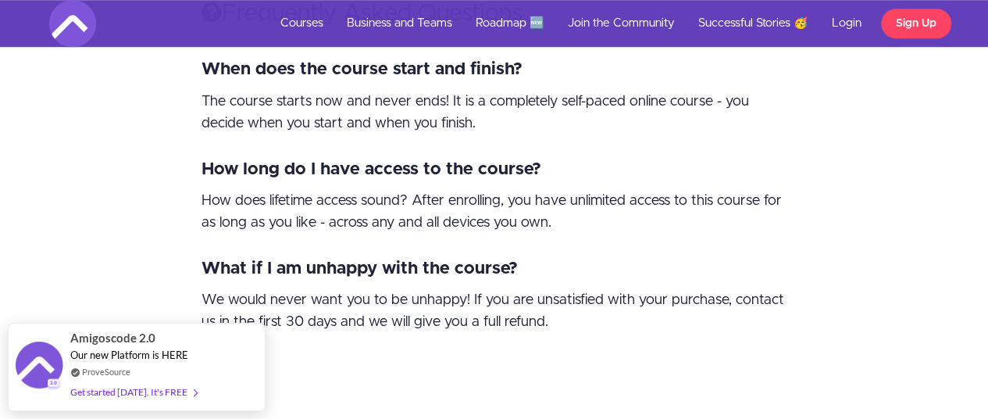
drag, startPoint x: 999, startPoint y: 378, endPoint x: 999, endPoint y: -6, distance: 384.4
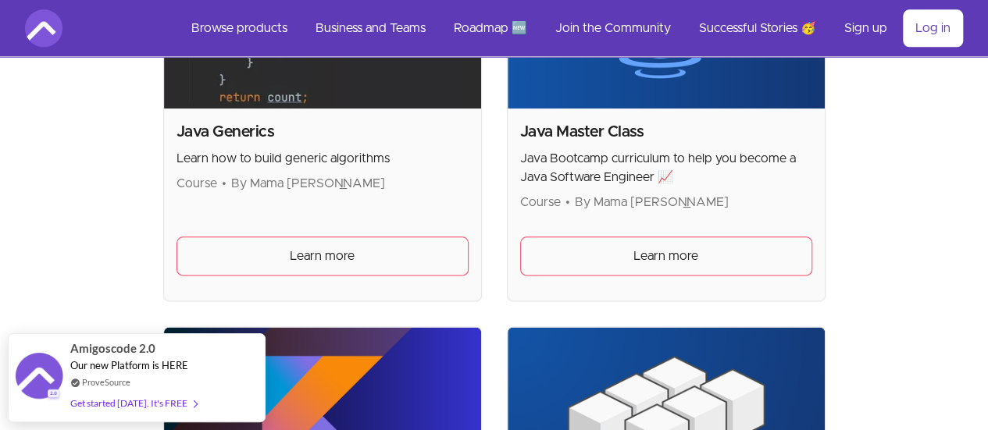
scroll to position [868, 0]
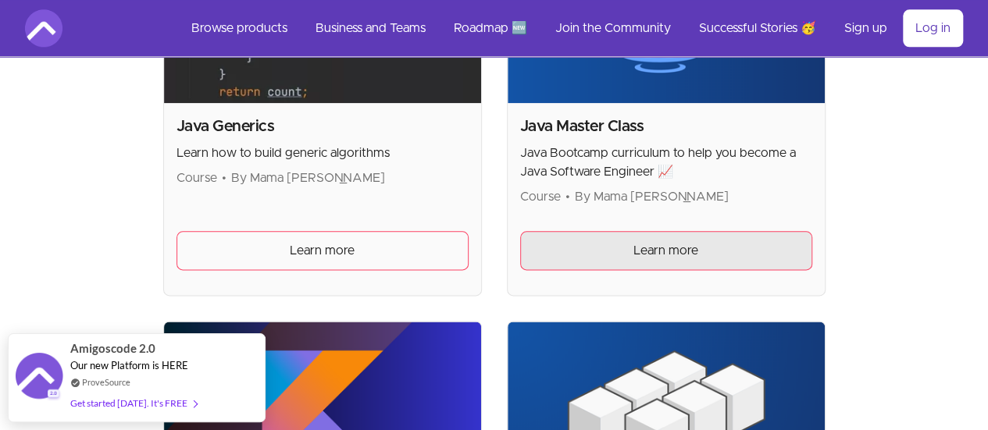
click at [520, 264] on link "Learn more" at bounding box center [666, 250] width 292 height 39
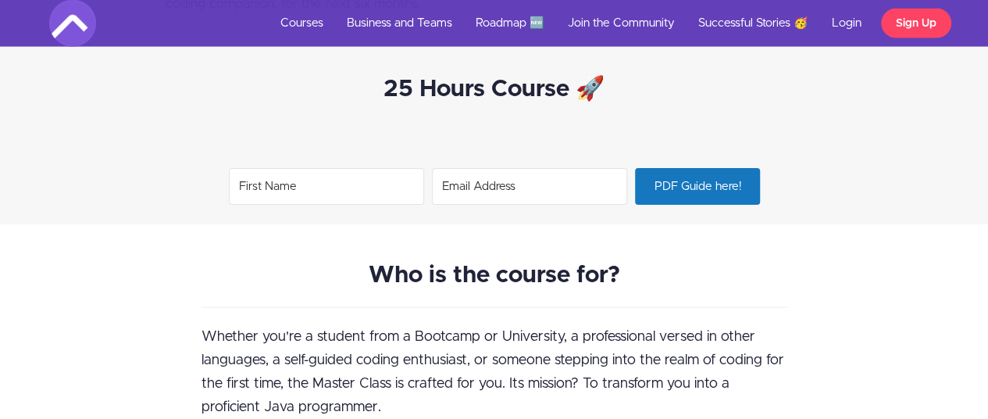
scroll to position [1688, 0]
click at [346, 180] on input "First Name" at bounding box center [326, 187] width 195 height 37
type input "[PERSON_NAME]"
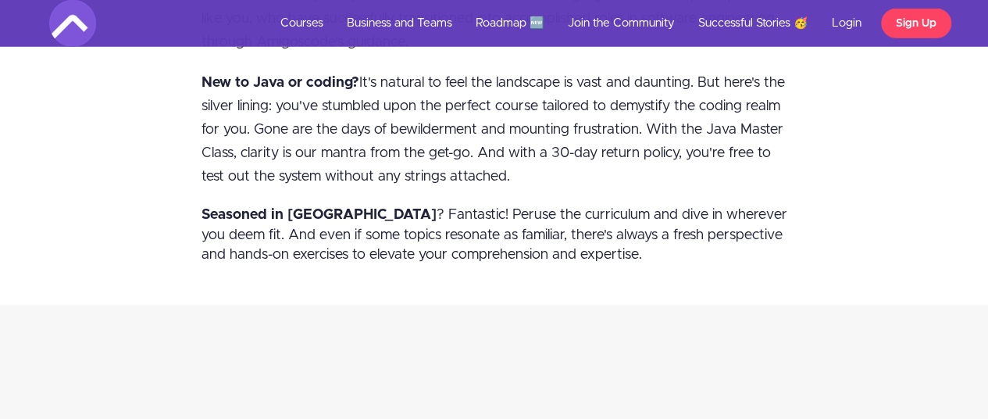
scroll to position [2277, 0]
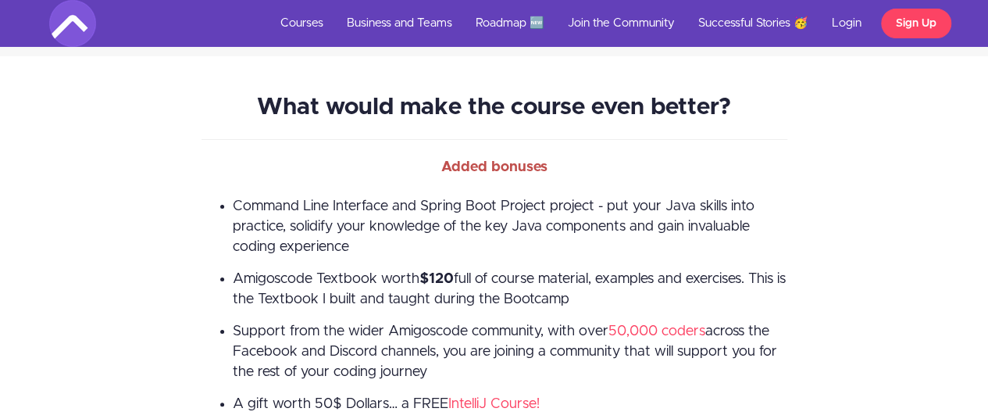
scroll to position [2970, 0]
click at [102, 212] on div "What would make the course even better? Added bonuses Command Line Interface an…" at bounding box center [495, 302] width 914 height 415
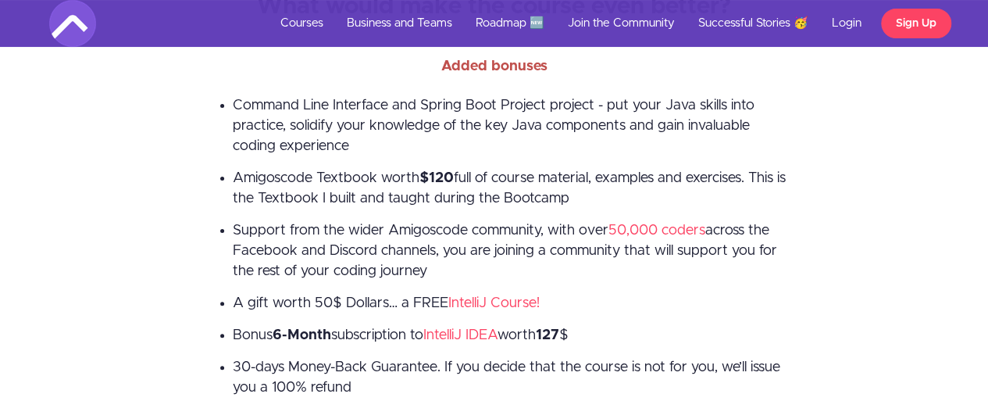
scroll to position [3073, 0]
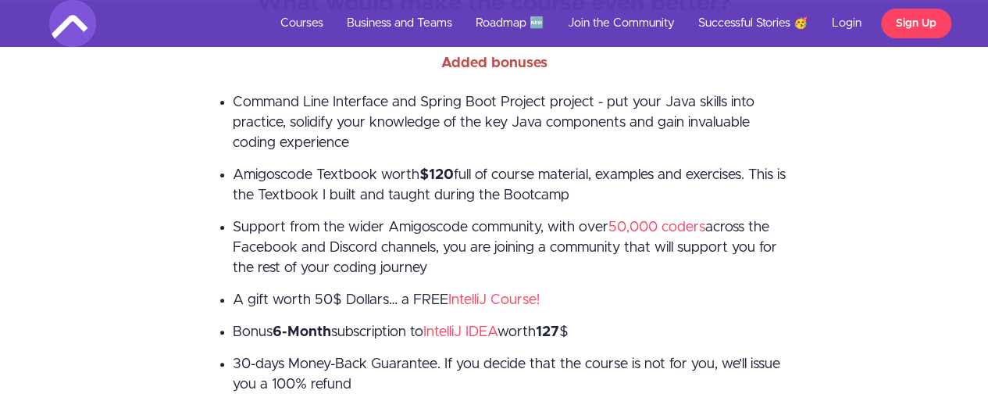
click at [94, 196] on div "What would make the course even better? Added bonuses Command Line Interface an…" at bounding box center [495, 198] width 914 height 415
click at [116, 173] on div "What would make the course even better? Added bonuses Command Line Interface an…" at bounding box center [495, 198] width 914 height 415
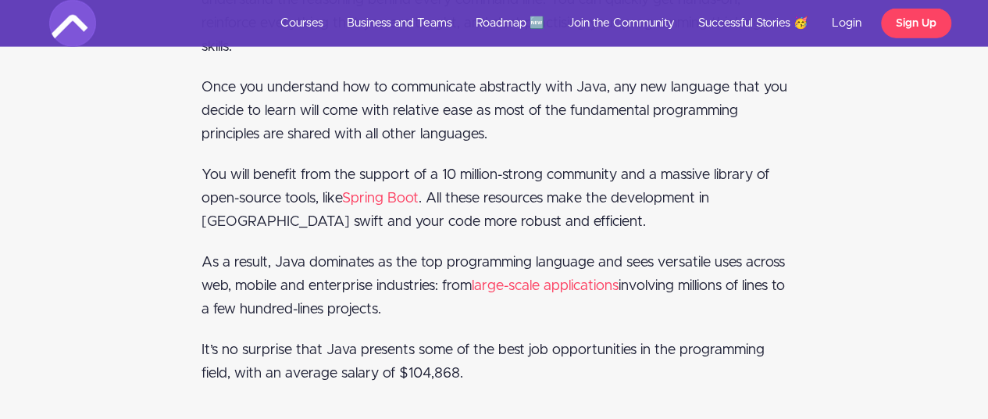
scroll to position [4833, 0]
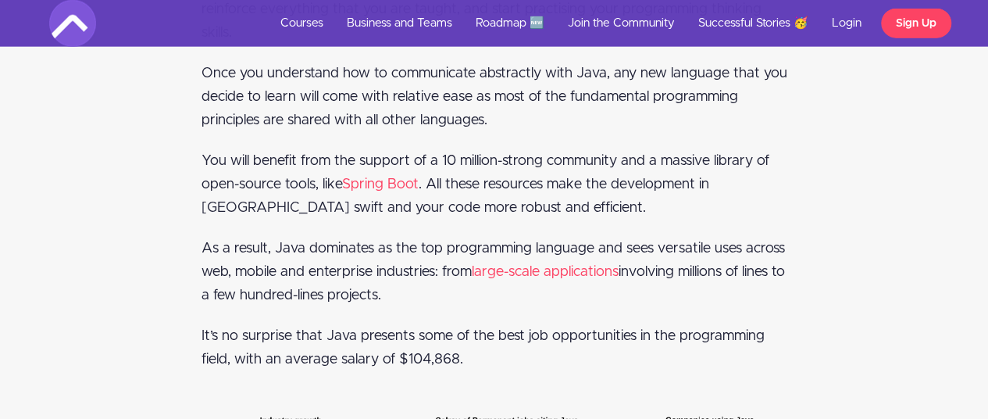
click at [116, 173] on div "Why Learn Java? There is a reason why Java is frequently taught as the first pr…" at bounding box center [495, 208] width 914 height 813
click at [97, 138] on div "Why Learn Java? There is a reason why Java is frequently taught as the first pr…" at bounding box center [495, 208] width 914 height 813
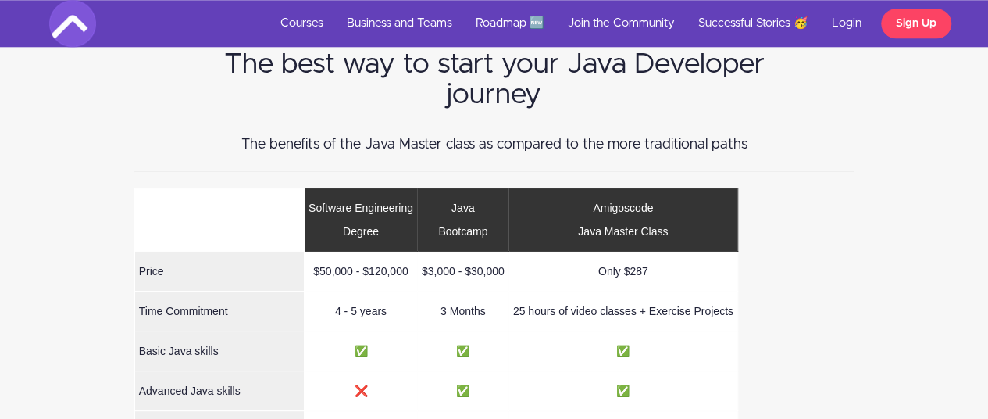
scroll to position [6788, 0]
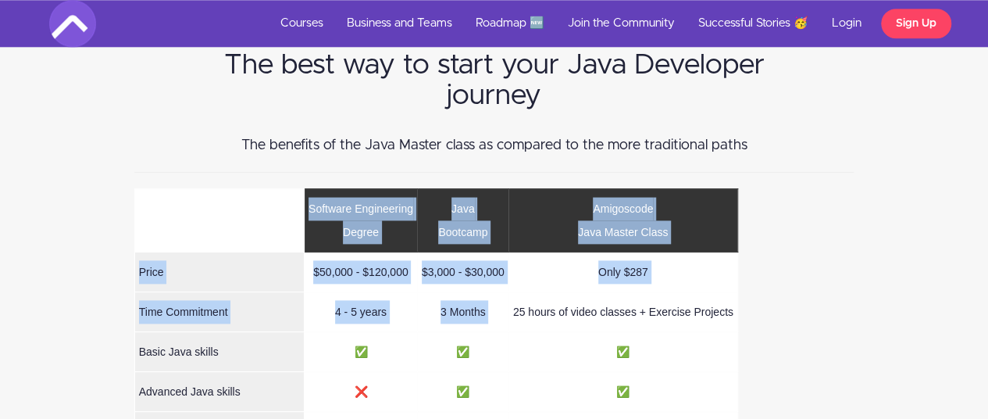
drag, startPoint x: 513, startPoint y: 235, endPoint x: 756, endPoint y: 229, distance: 243.8
click at [756, 229] on div "The benefits of the Java Master class as compared to the more traditional paths…" at bounding box center [495, 405] width 750 height 570
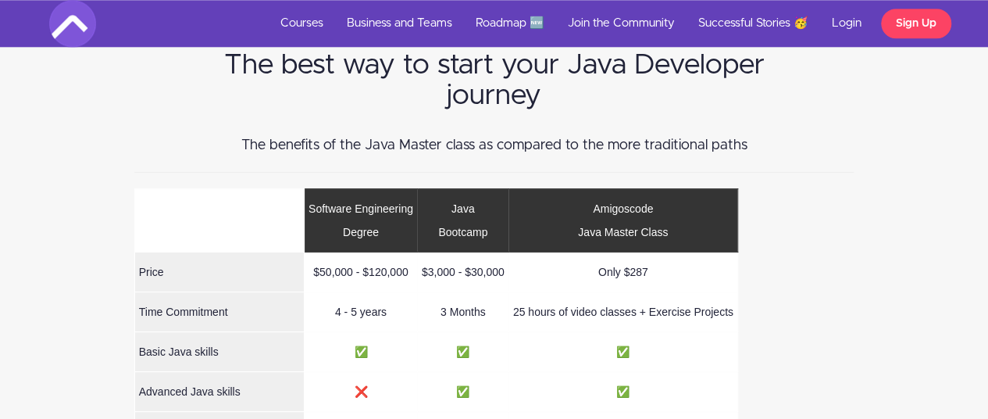
click at [66, 207] on div "The best way to start your Java Developer journey The benefits of the Java Mast…" at bounding box center [494, 362] width 988 height 734
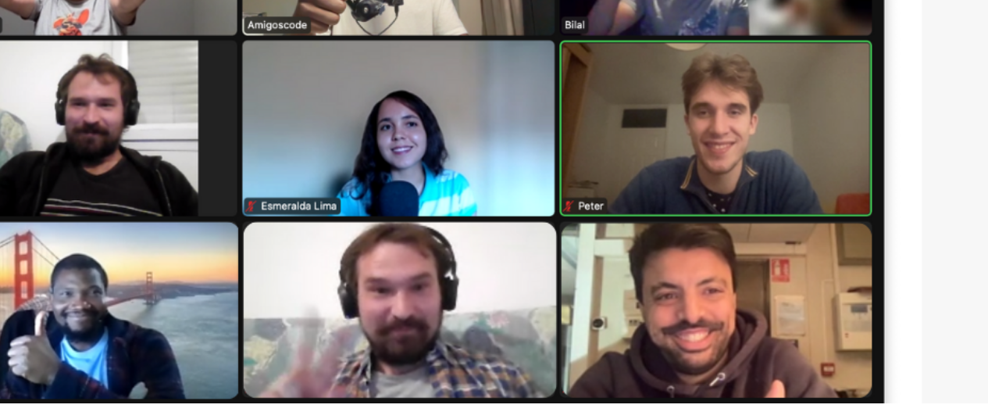
scroll to position [10081, 0]
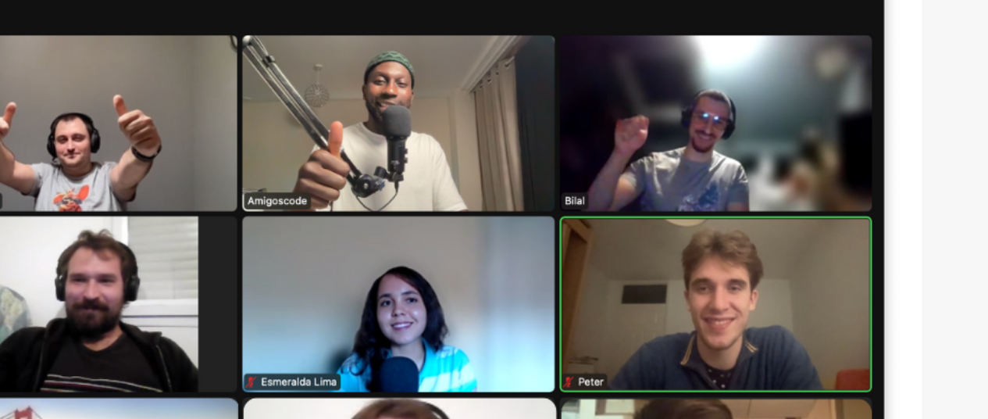
click at [399, 255] on img at bounding box center [495, 297] width 586 height 330
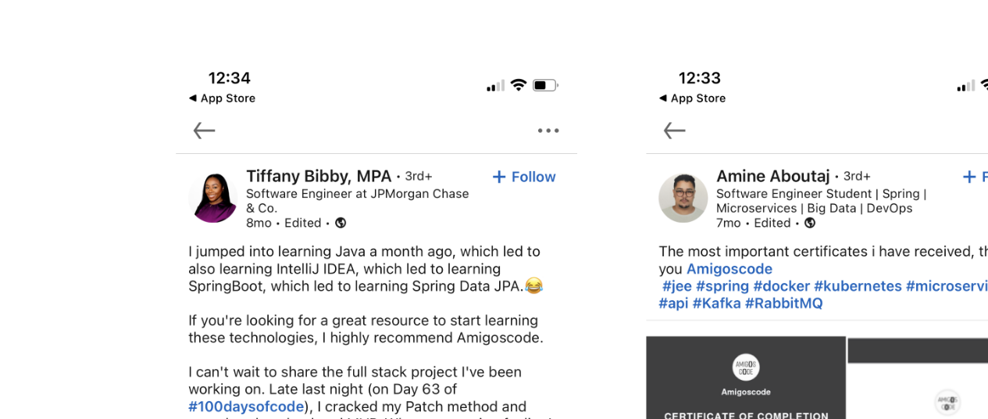
scroll to position [11578, 0]
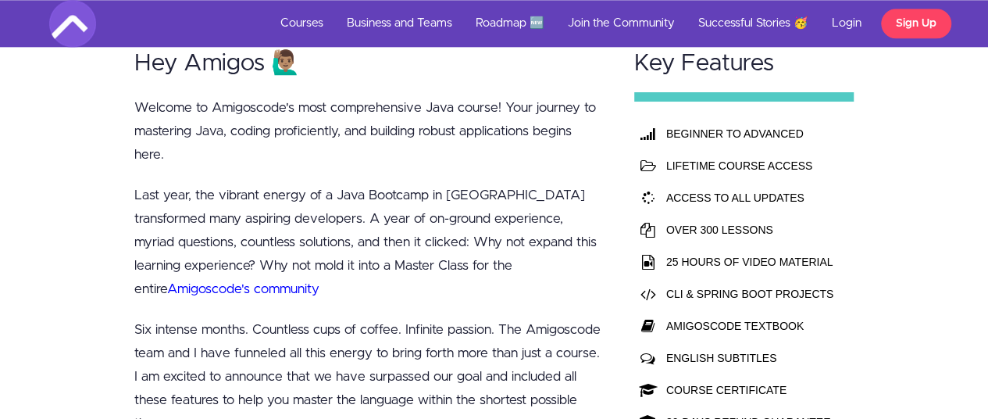
scroll to position [948, 0]
drag, startPoint x: 659, startPoint y: 116, endPoint x: 858, endPoint y: 126, distance: 198.7
click at [858, 126] on div "Key Features BEGINNER TO ADVANCED LIFETIME COURSE ACCESS ACCESS TO ALL UPDATES …" at bounding box center [745, 399] width 250 height 759
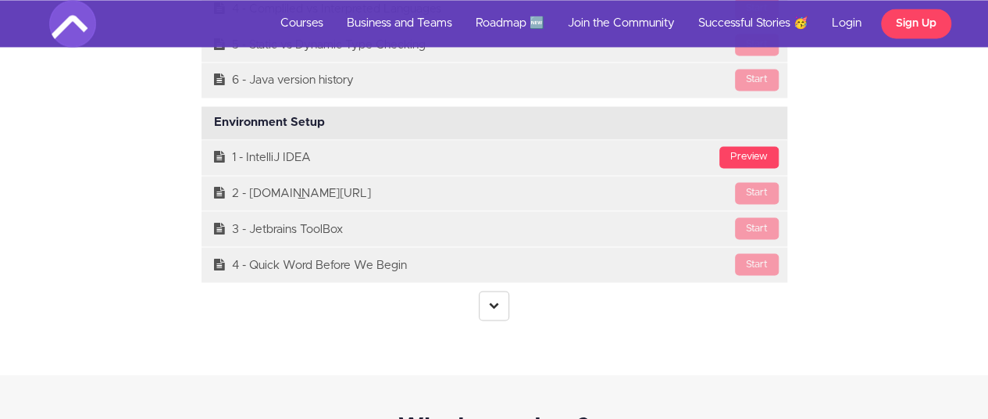
scroll to position [4238, 0]
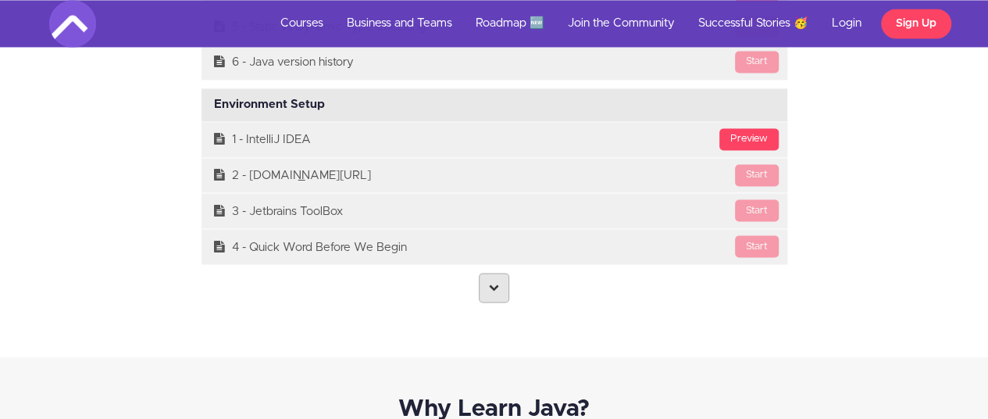
click at [490, 281] on icon at bounding box center [494, 286] width 10 height 10
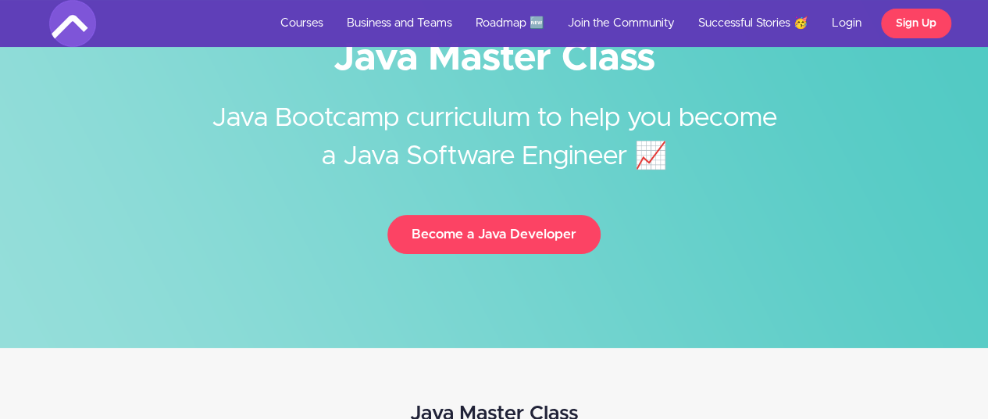
scroll to position [73, 0]
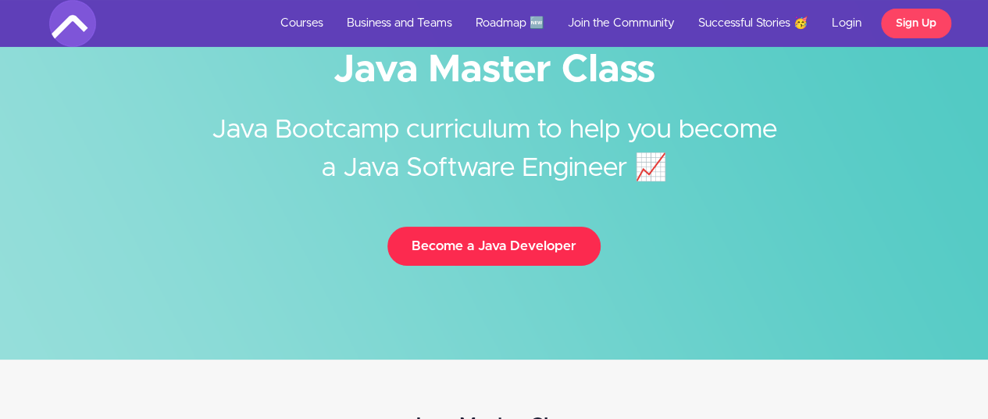
click at [431, 247] on button "Become a Java Developer" at bounding box center [494, 246] width 213 height 39
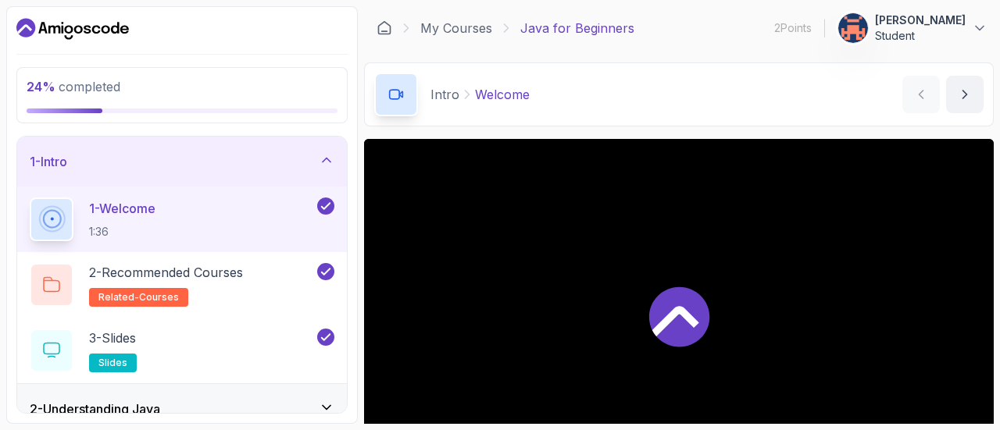
scroll to position [271, 0]
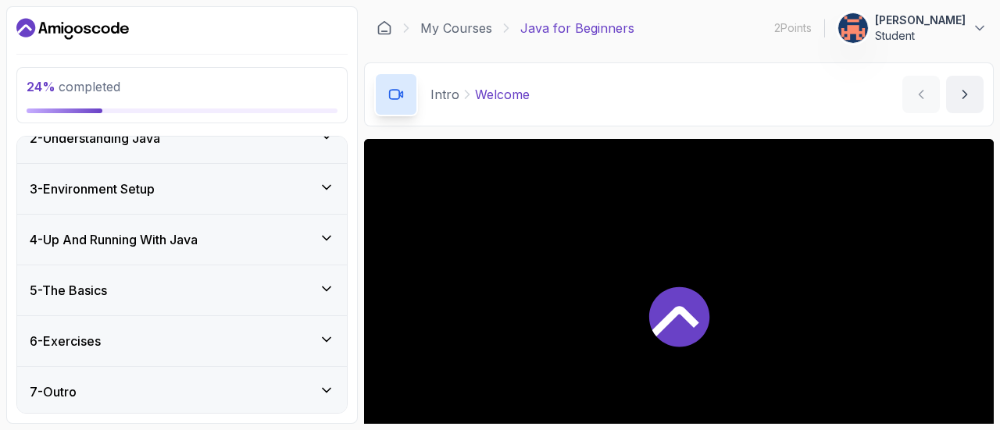
click at [182, 291] on div "5 - The Basics" at bounding box center [182, 290] width 305 height 19
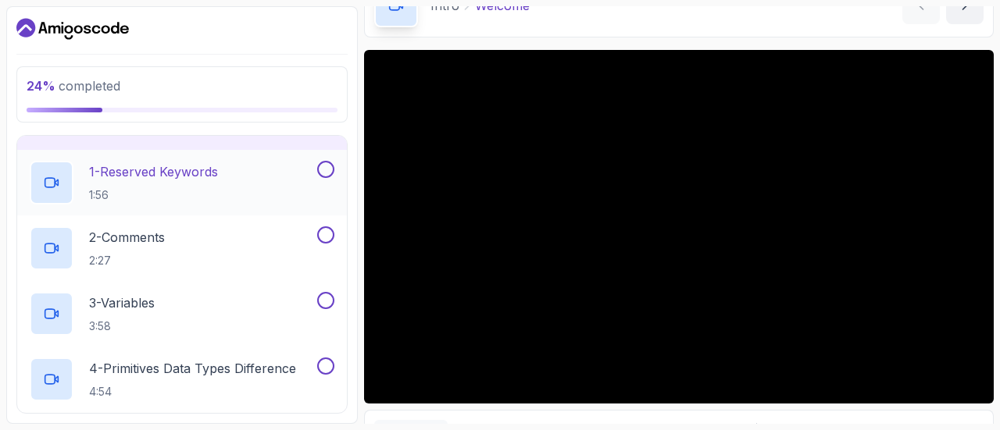
scroll to position [0, 0]
